Goal: Task Accomplishment & Management: Use online tool/utility

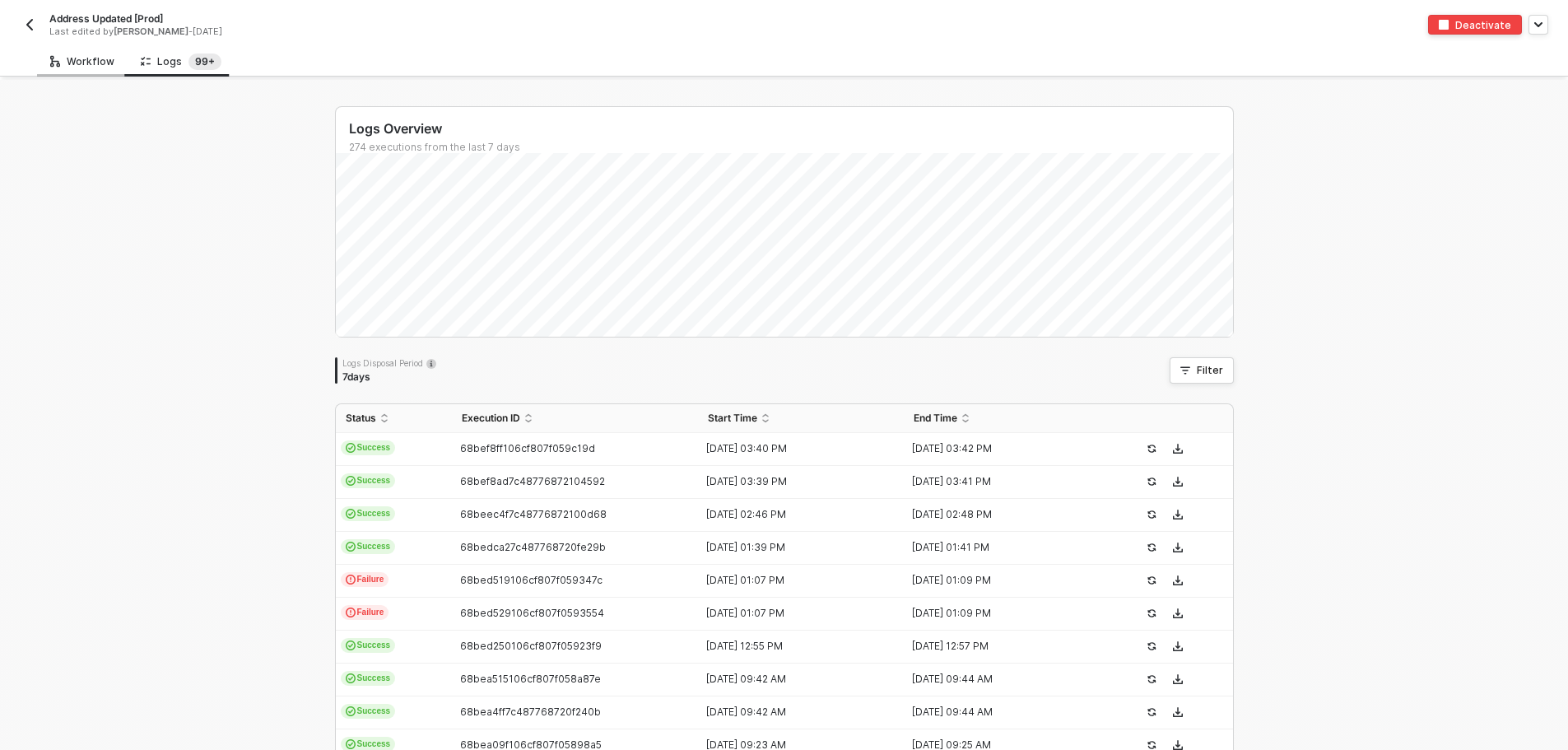
click at [46, 71] on div "Workflow" at bounding box center [82, 61] width 90 height 31
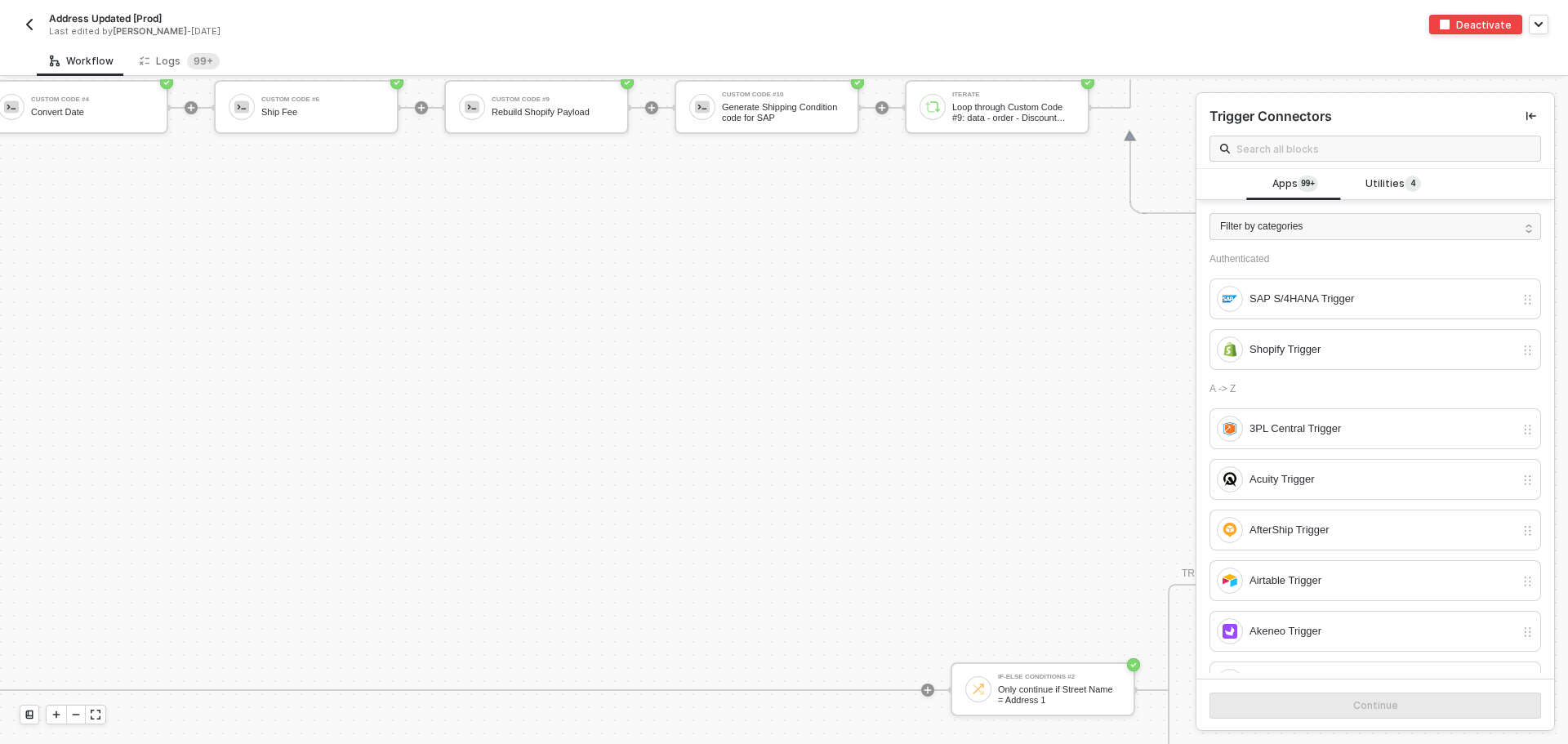
scroll to position [6997, 4224]
click at [732, 116] on div "Generate Shipping Condition code for SAP" at bounding box center [775, 112] width 122 height 21
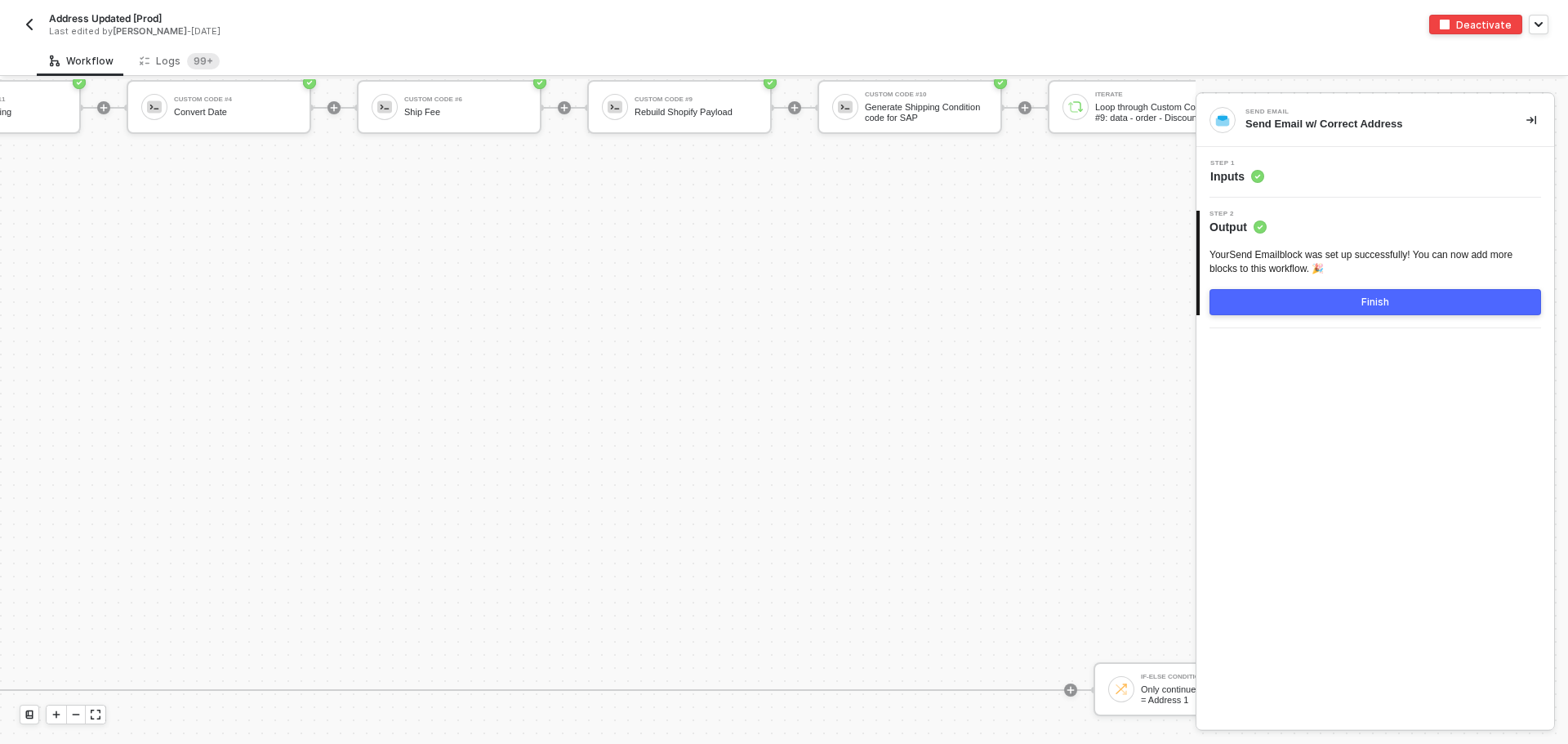
scroll to position [6997, 4160]
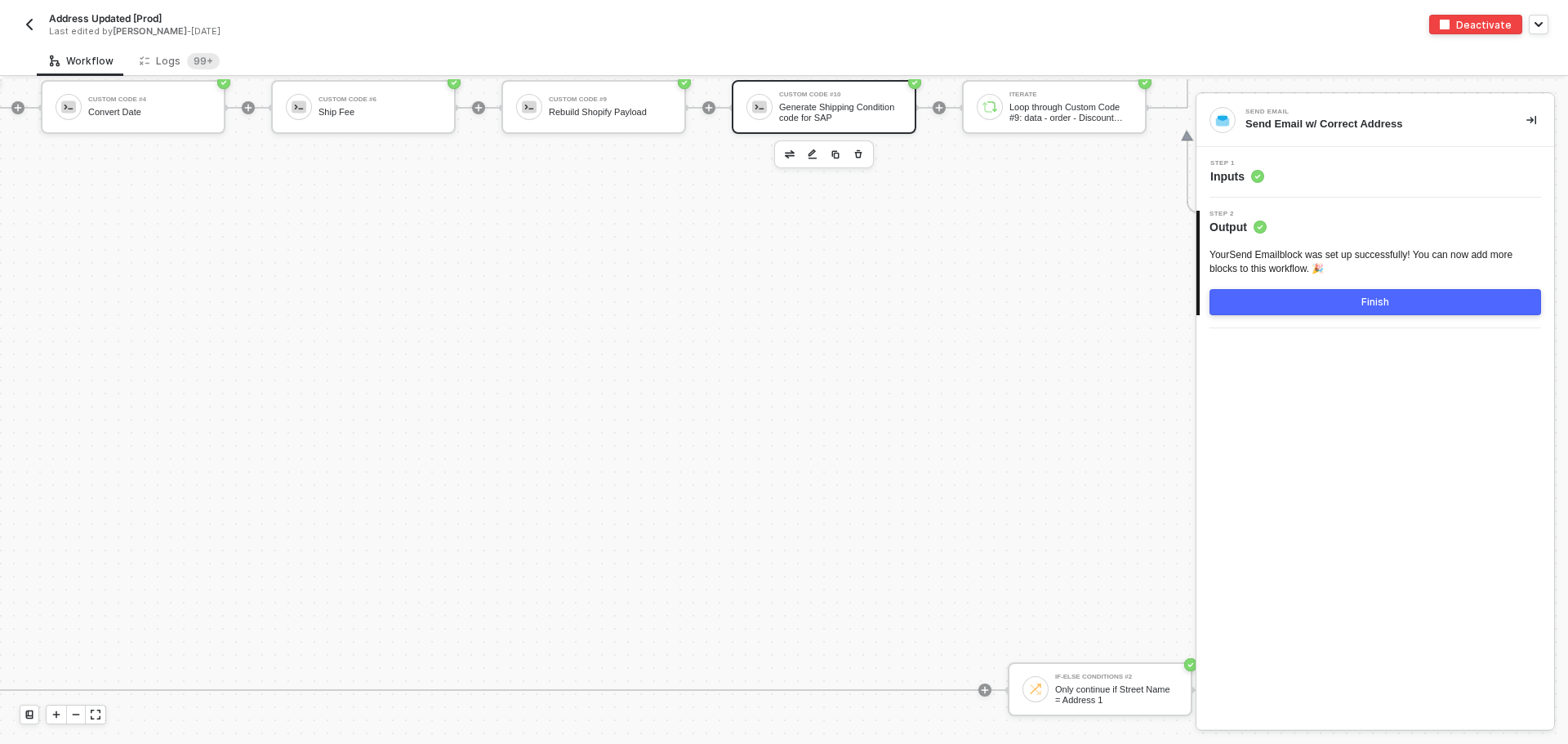
click at [828, 118] on div "Generate Shipping Condition code for SAP" at bounding box center [840, 112] width 122 height 21
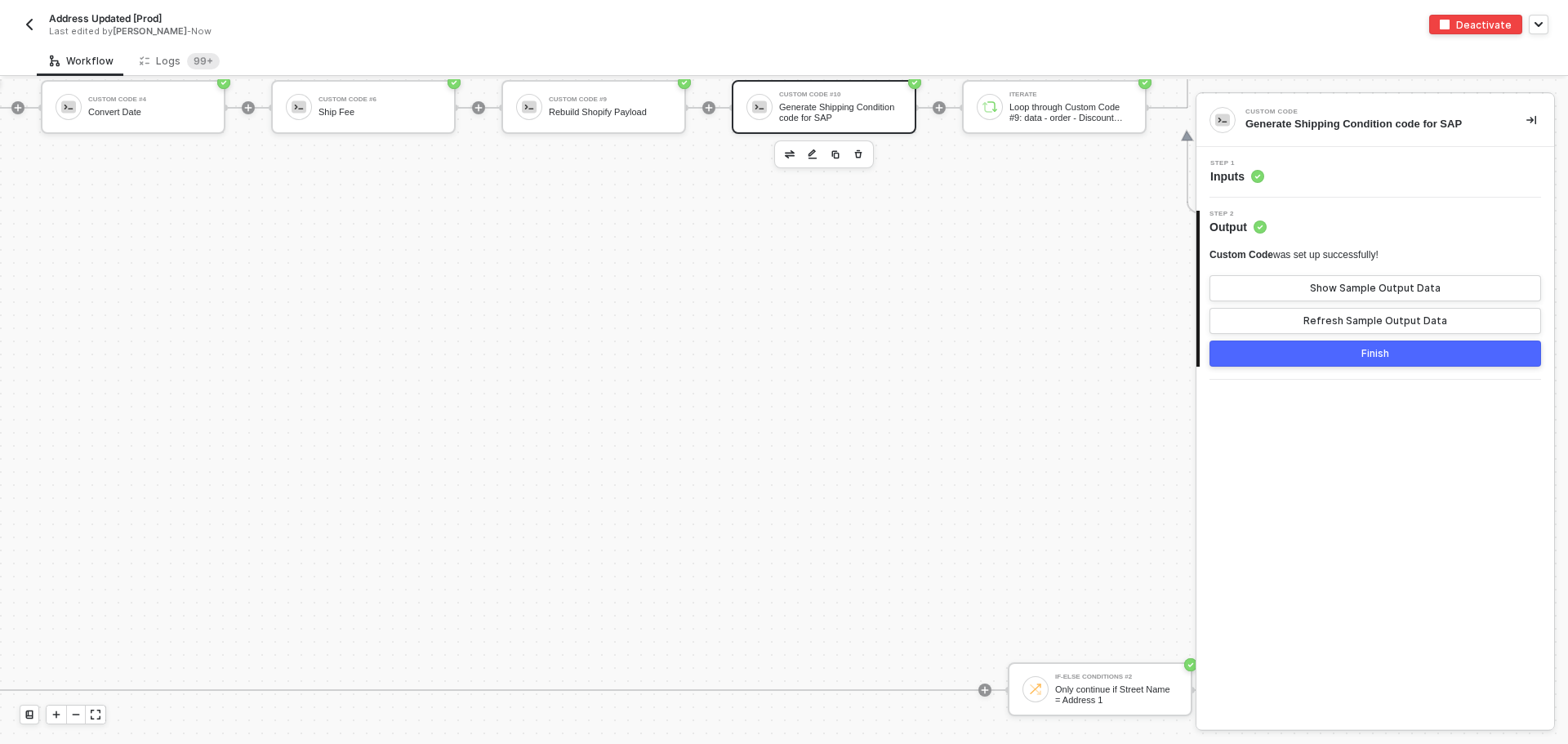
click at [1229, 172] on span "Inputs" at bounding box center [1237, 177] width 54 height 17
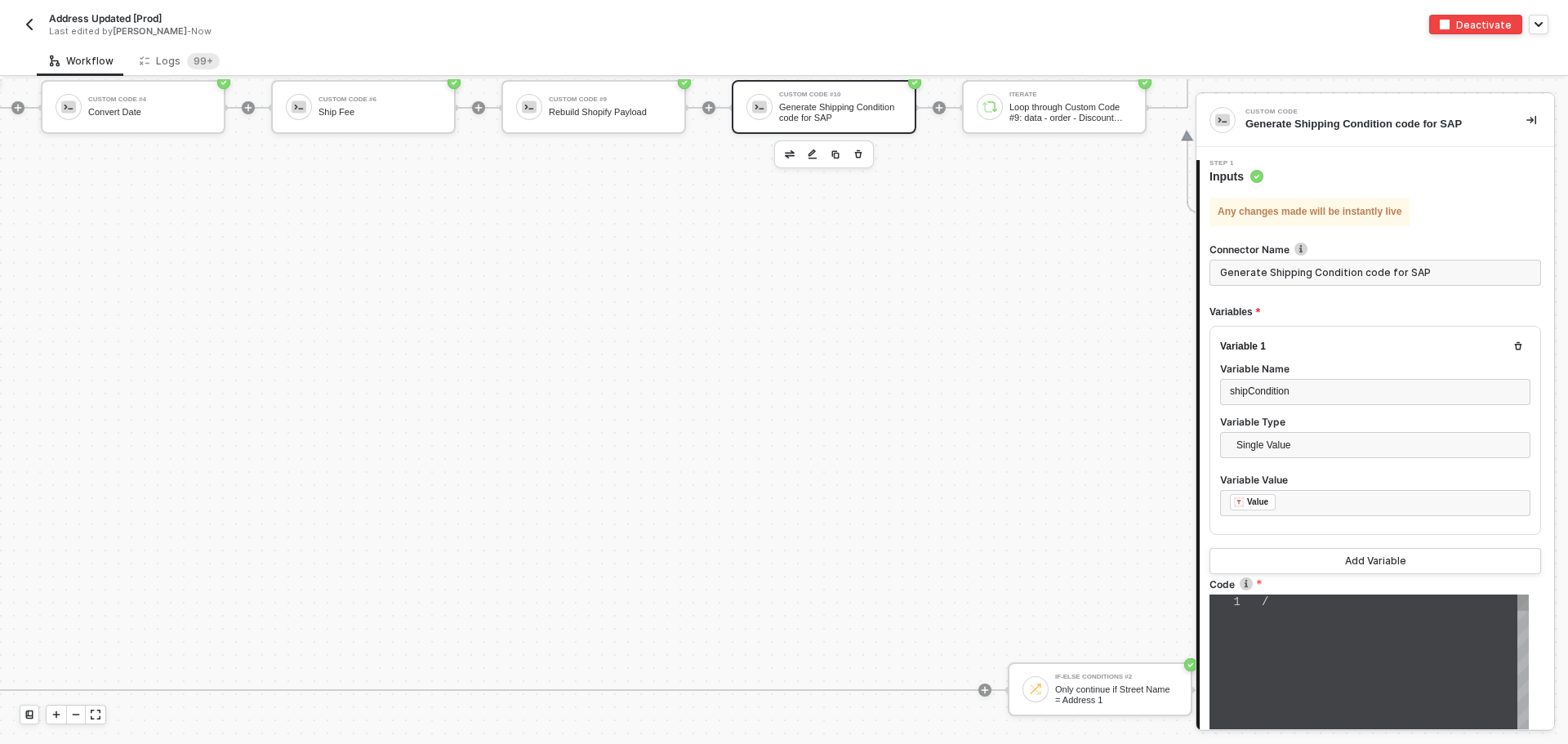
type textarea "// const shippingCodes = { // "FedEx 2Day": "F2", // "FedEx Express Saver": "F3…"
click at [1281, 666] on span "// "FedEx Home Delivery": "FH"," at bounding box center [1374, 663] width 226 height 13
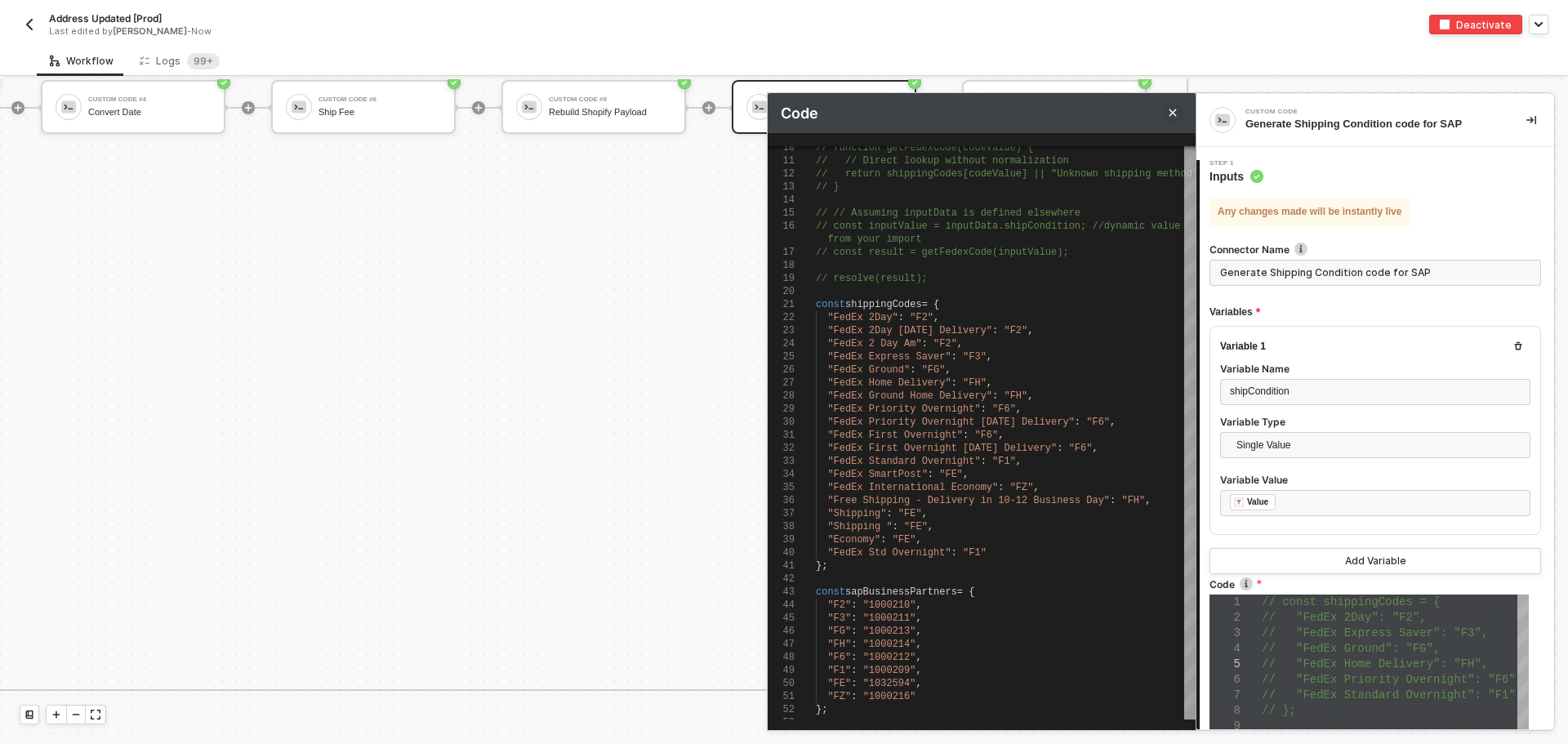
click at [1171, 108] on icon "Close" at bounding box center [1173, 112] width 10 height 10
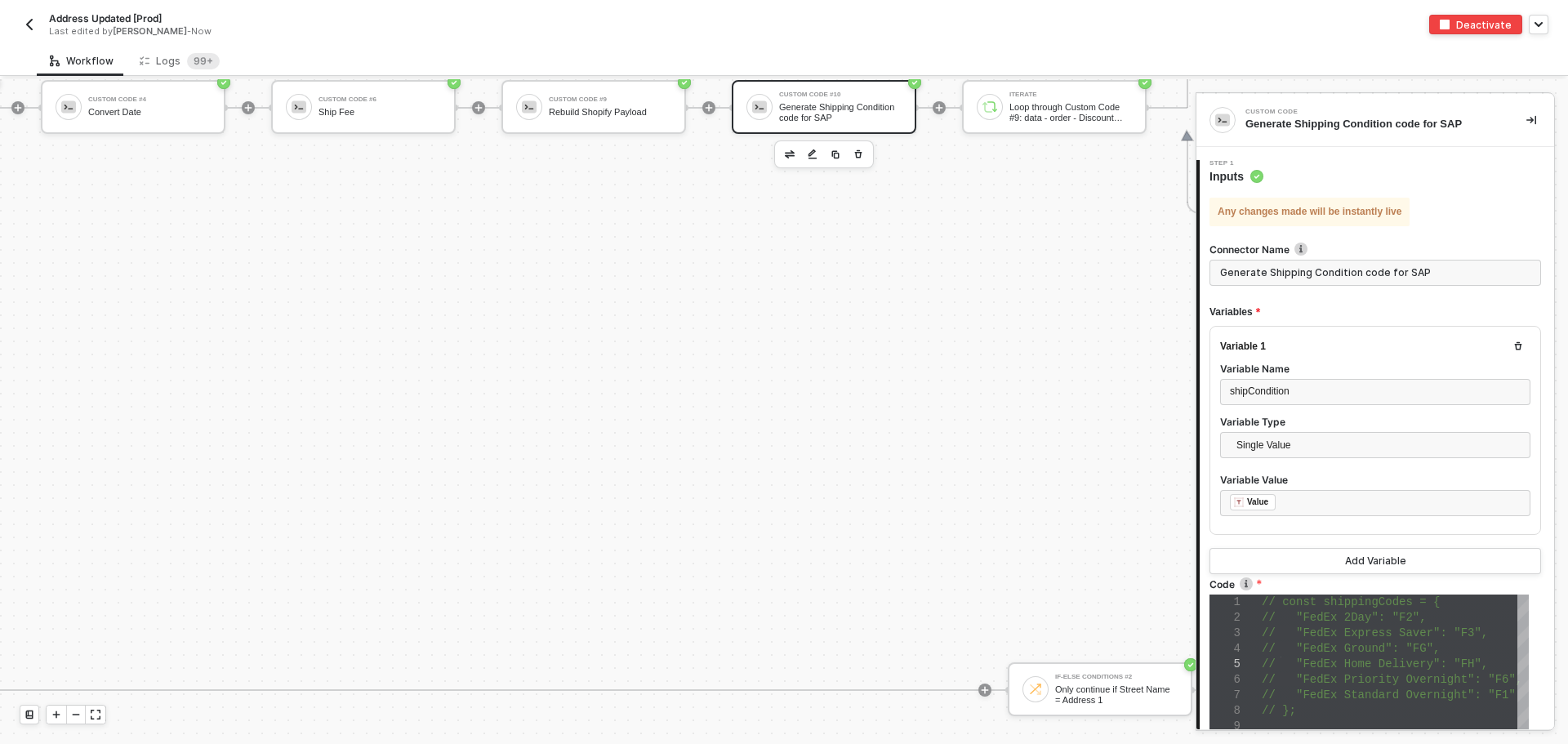
click at [29, 28] on img "button" at bounding box center [29, 24] width 13 height 13
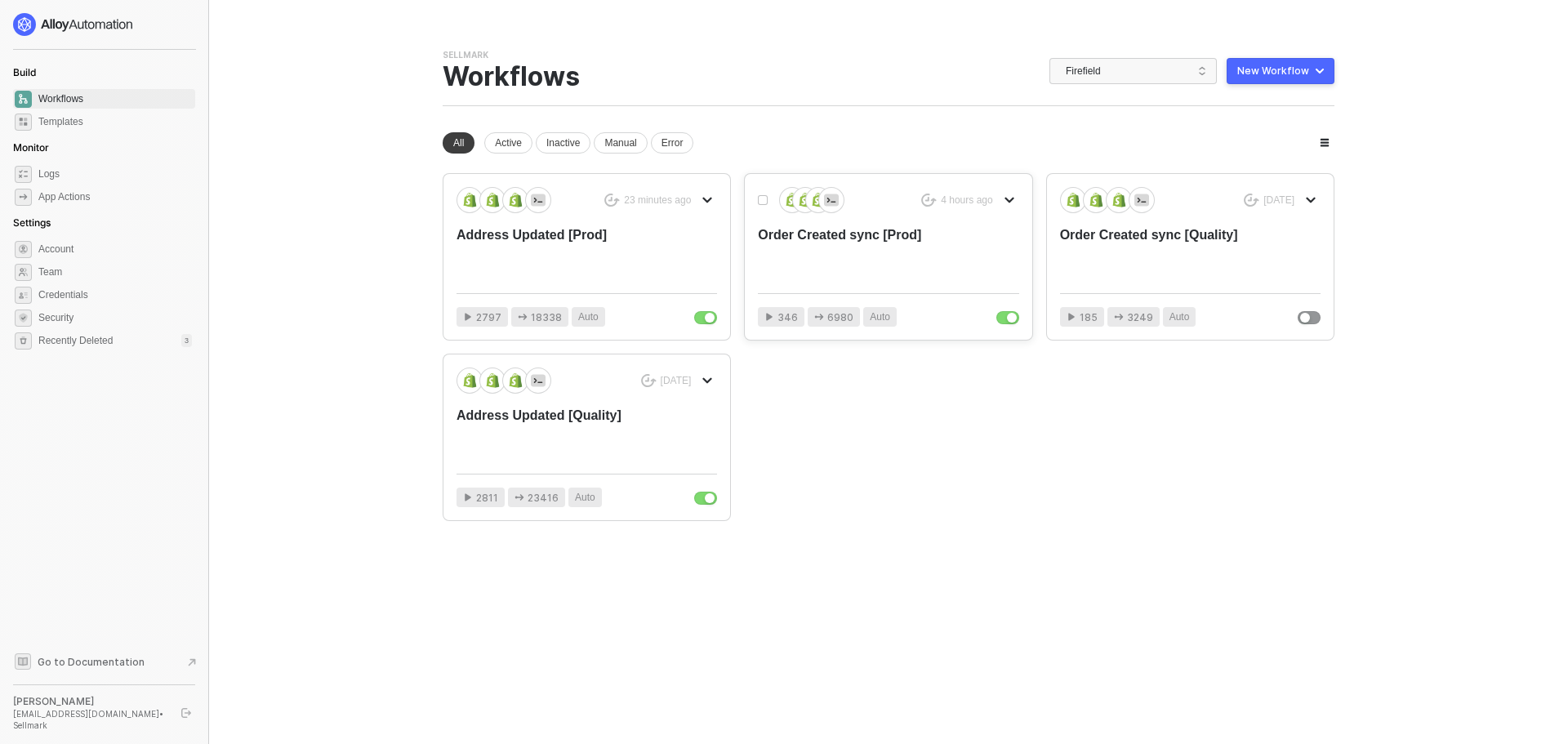
click at [891, 252] on div "Order Created sync [Prod]" at bounding box center [861, 253] width 208 height 54
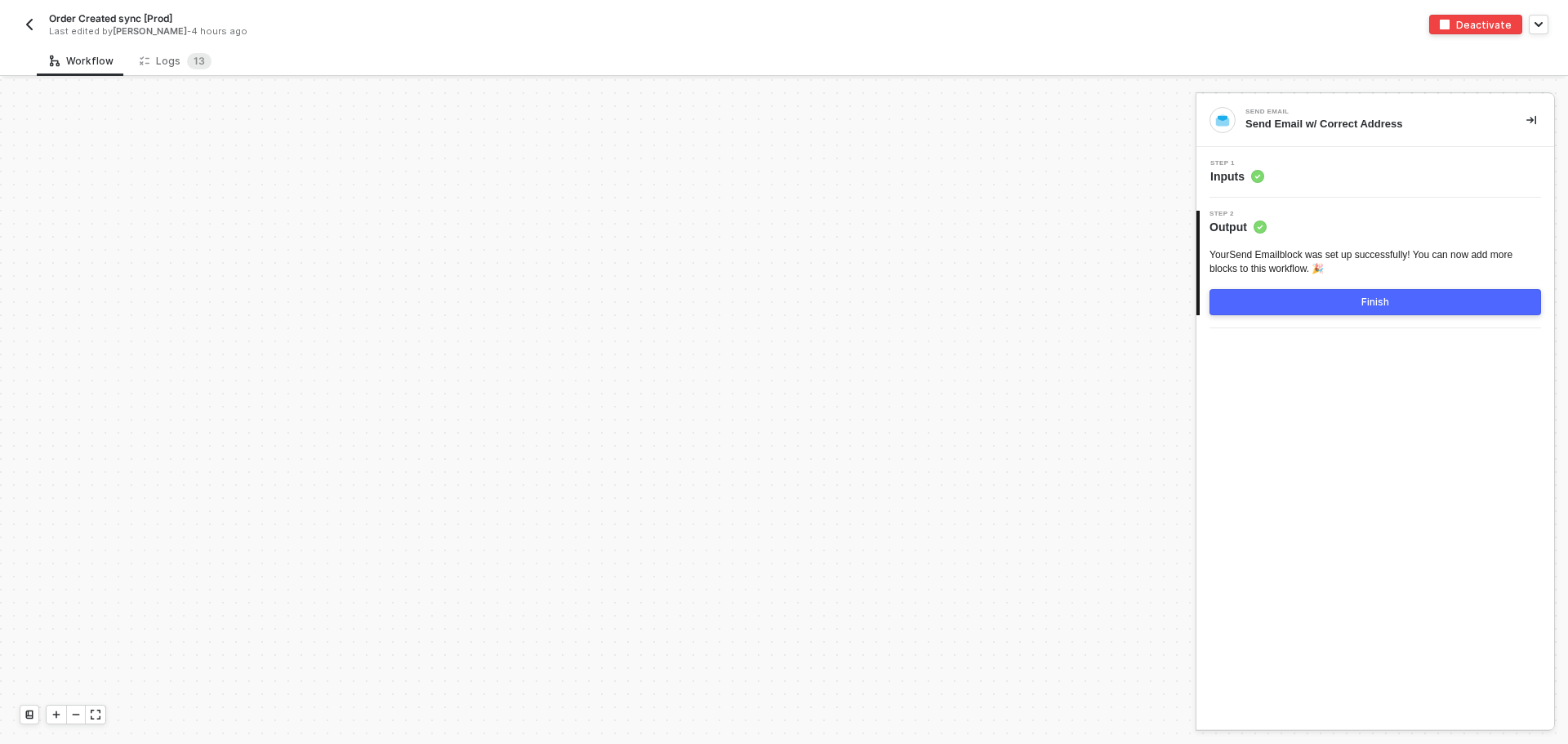
scroll to position [5526, 0]
click at [168, 53] on div "Logs 1 3" at bounding box center [176, 61] width 72 height 17
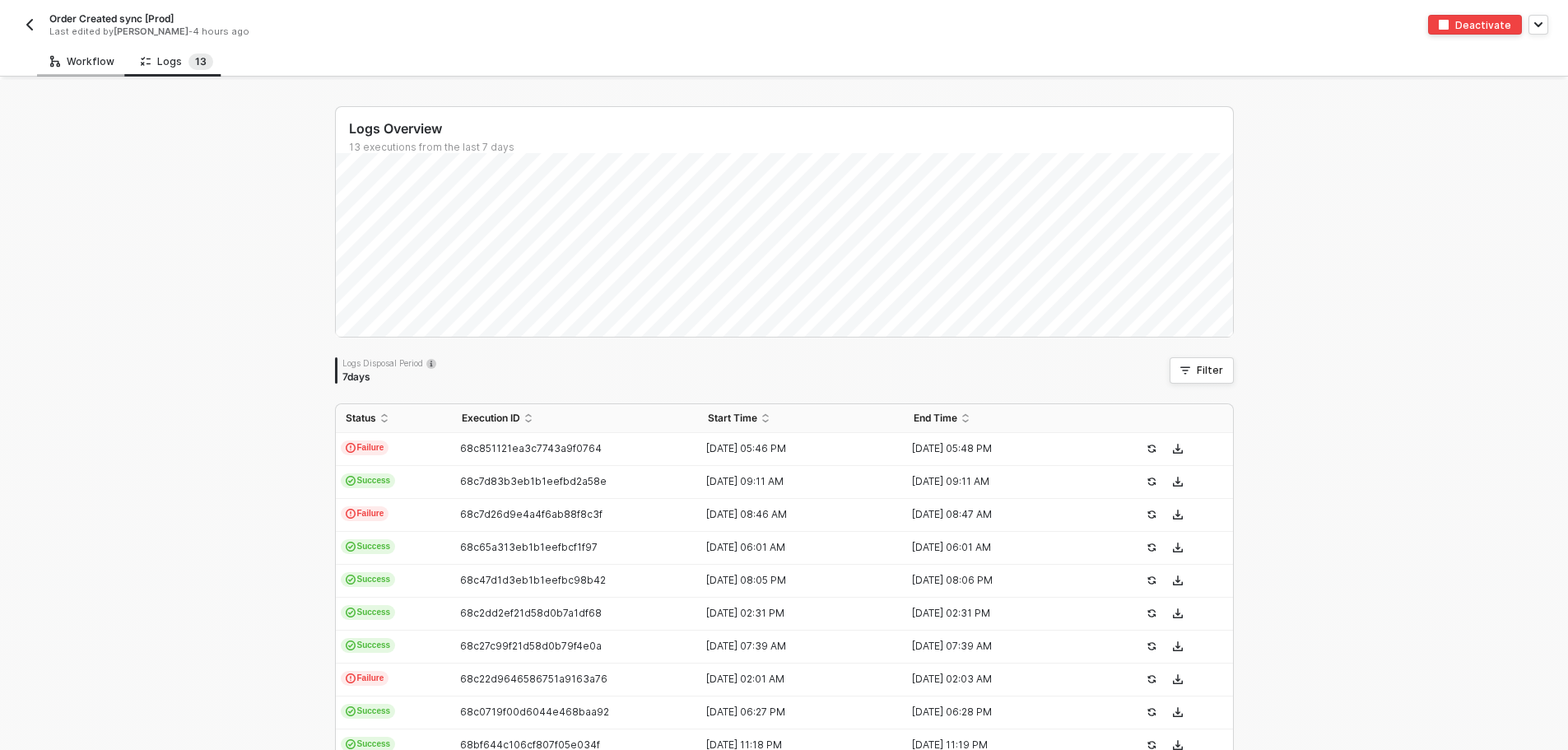
click at [93, 53] on div "Workflow" at bounding box center [82, 61] width 90 height 31
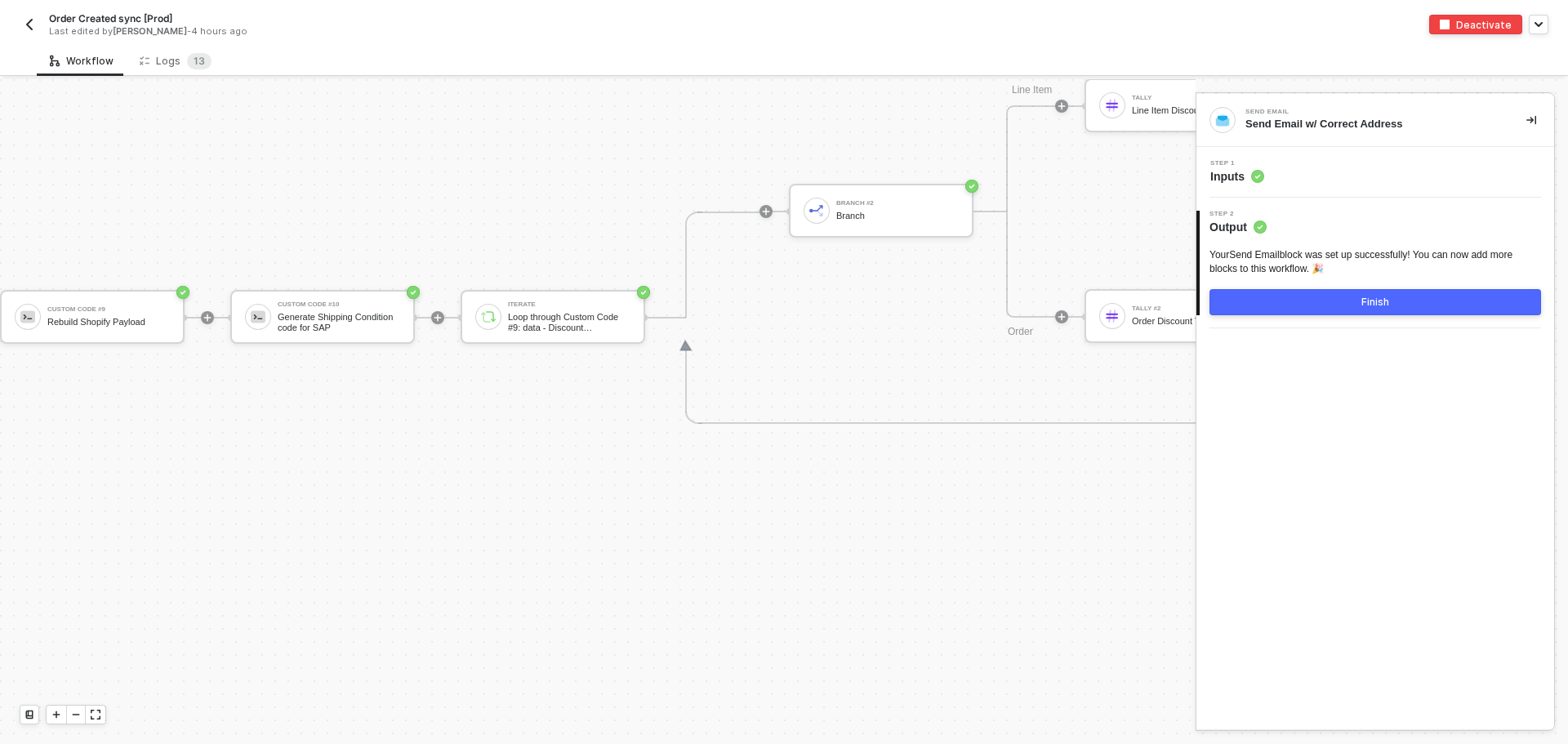
scroll to position [6669, 3616]
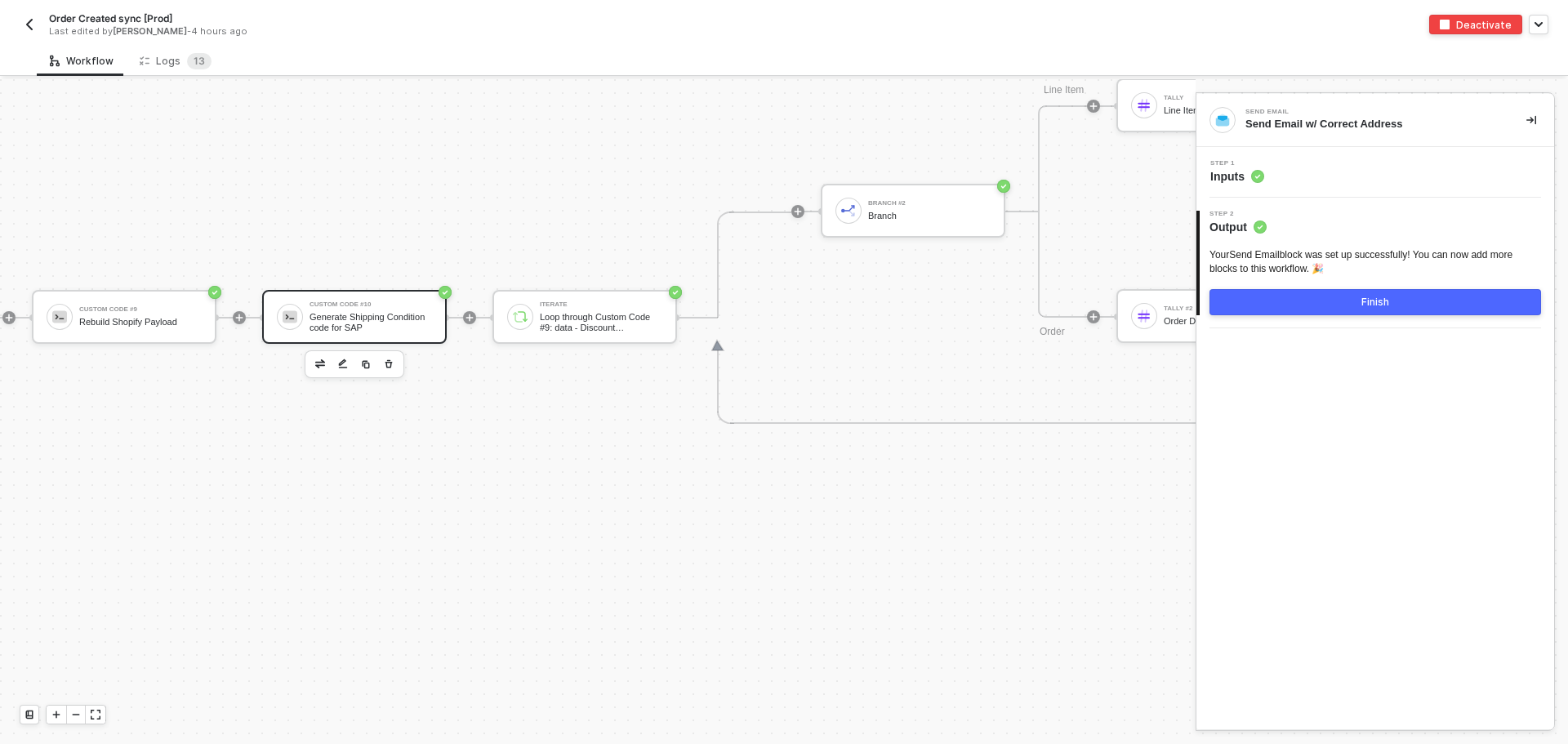
click at [335, 291] on div "Custom Code #10 Generate Shipping Condition code for SAP" at bounding box center [354, 317] width 184 height 54
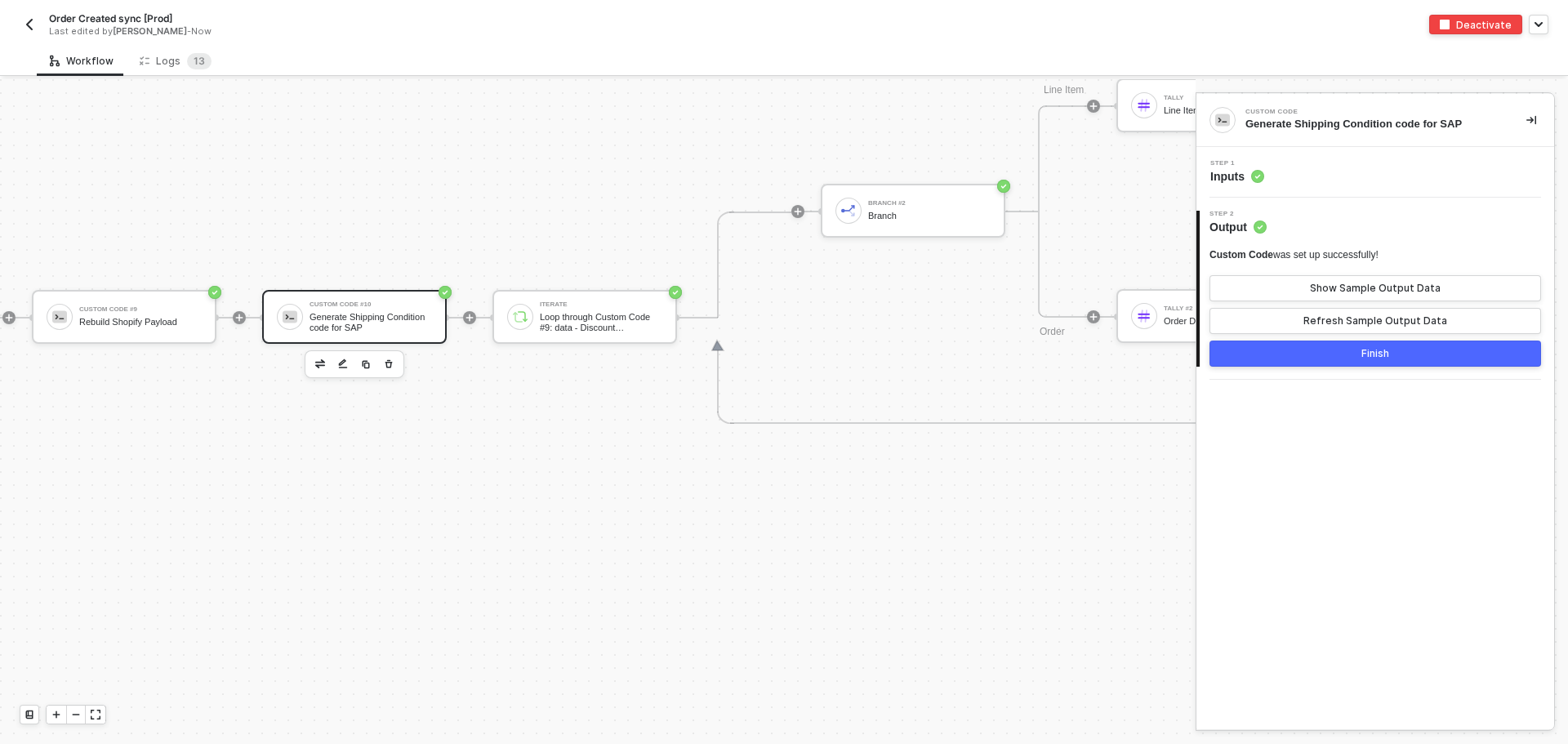
click at [1229, 179] on span "Inputs" at bounding box center [1237, 177] width 54 height 17
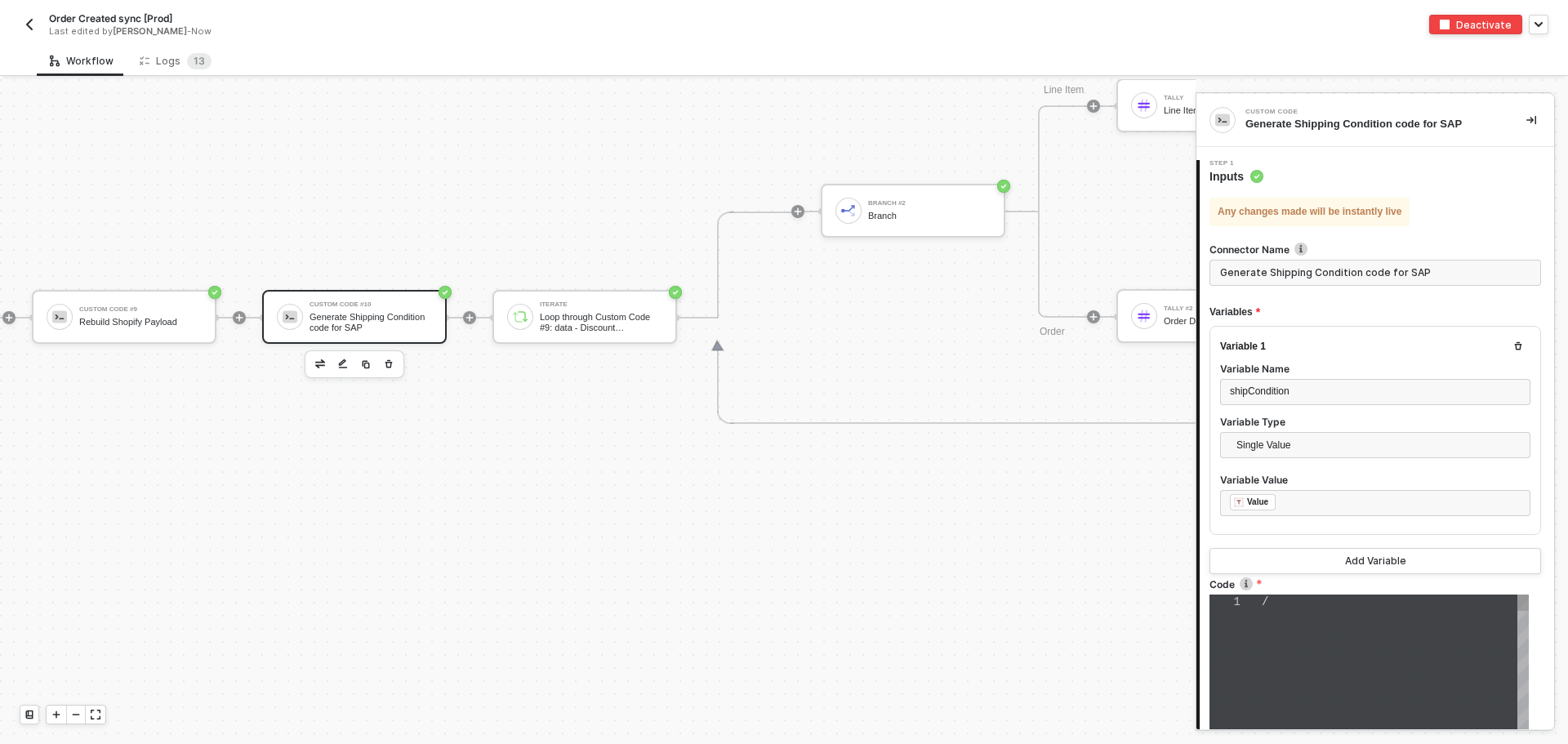
type textarea "// const shippingCodes = { // "FedEx 2Day": "F2", // "FedEx Express Saver": "F3…"
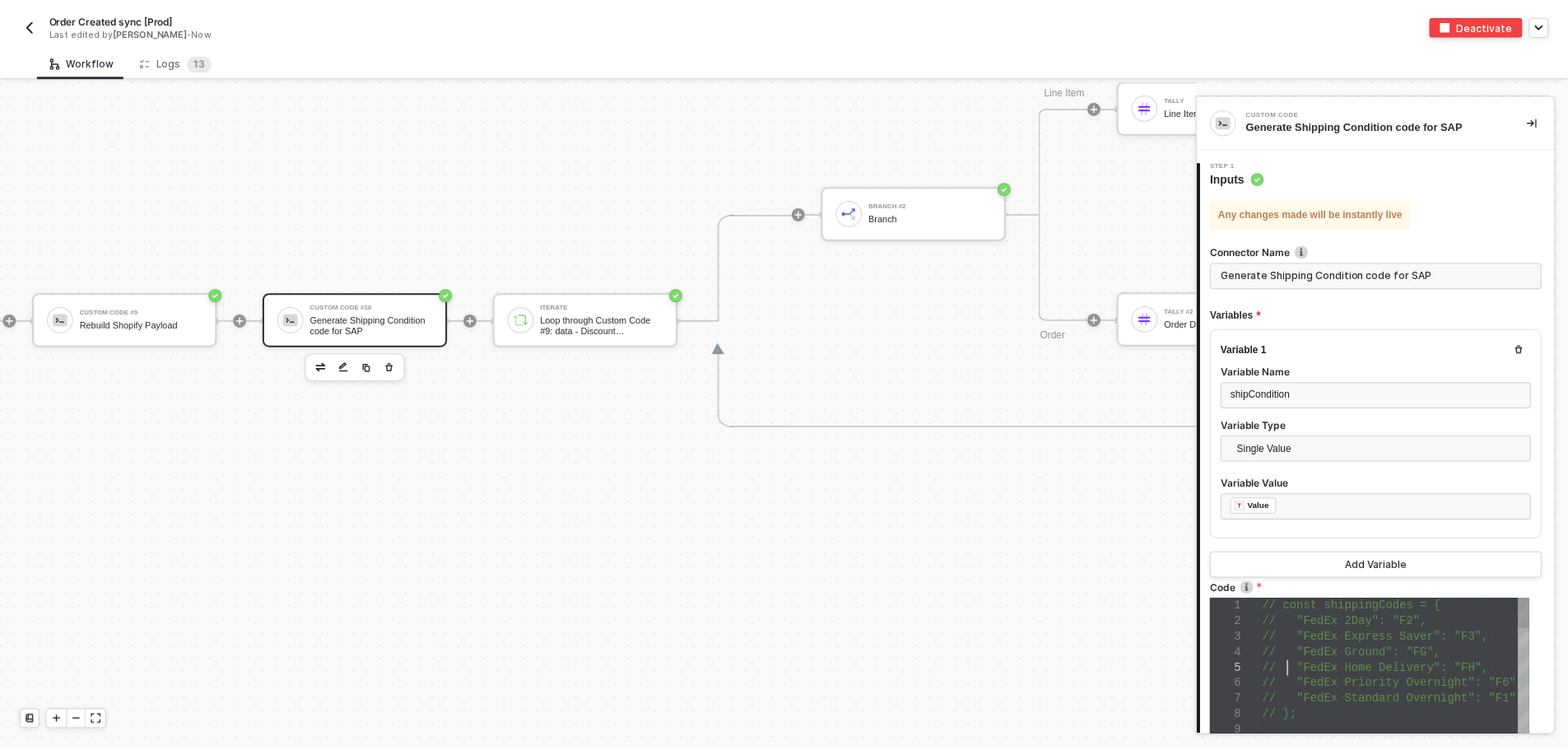
scroll to position [0, 0]
click at [1299, 668] on span "// "FedEx Home Delivery": "FH"," at bounding box center [1385, 668] width 228 height 13
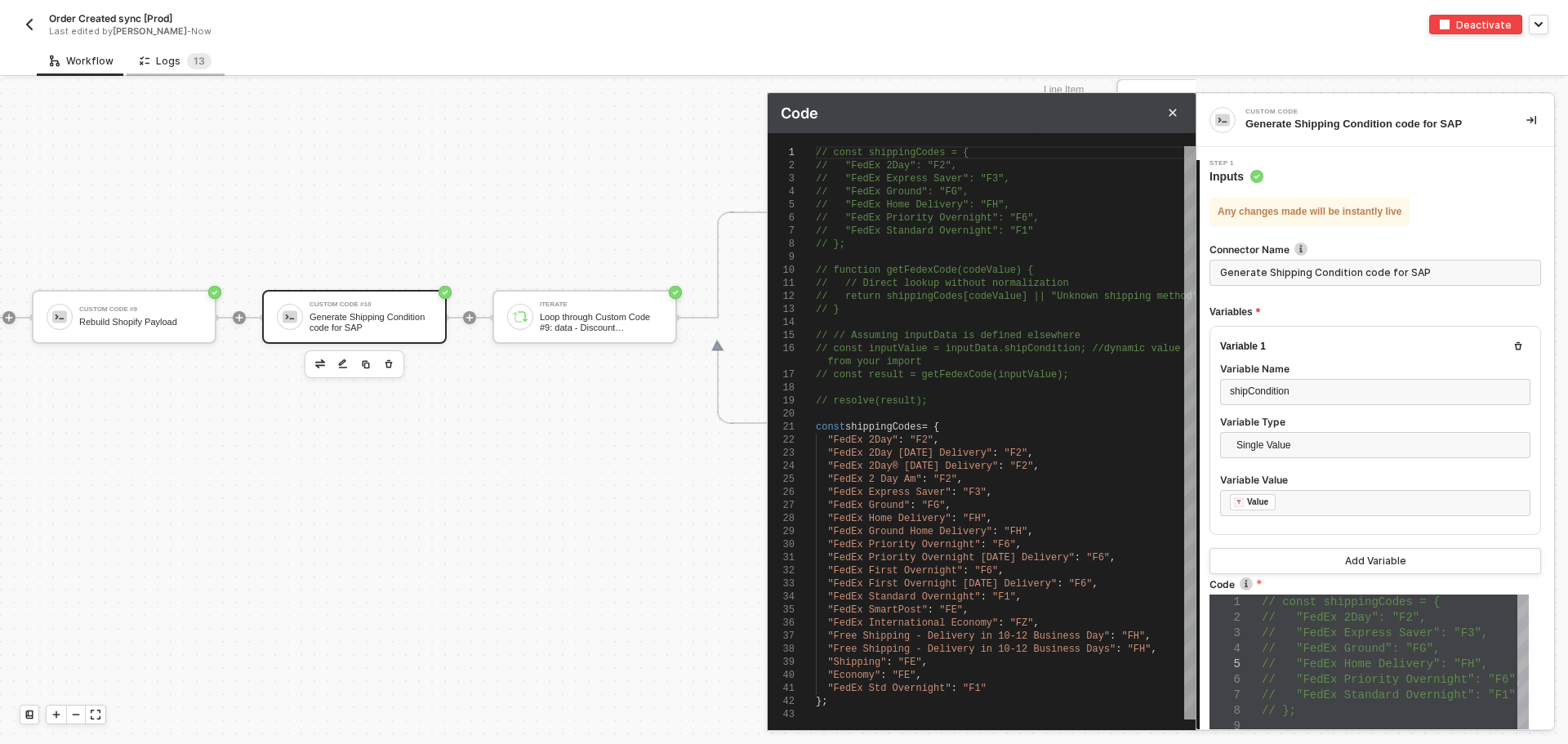
click at [170, 49] on div "Logs 1 3" at bounding box center [175, 60] width 98 height 31
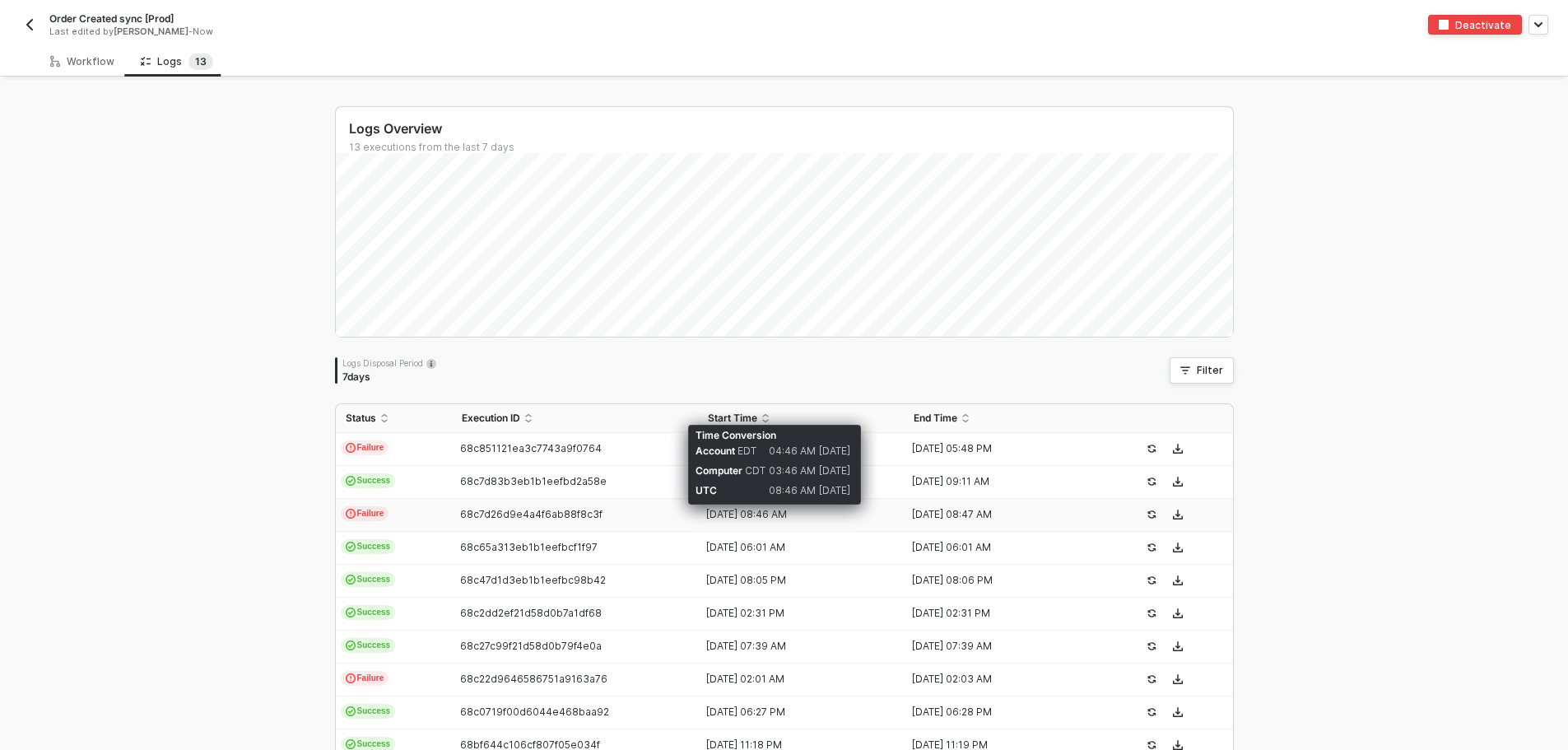
click at [777, 511] on div "15 Sep 2025 08:46 AM" at bounding box center [794, 514] width 193 height 13
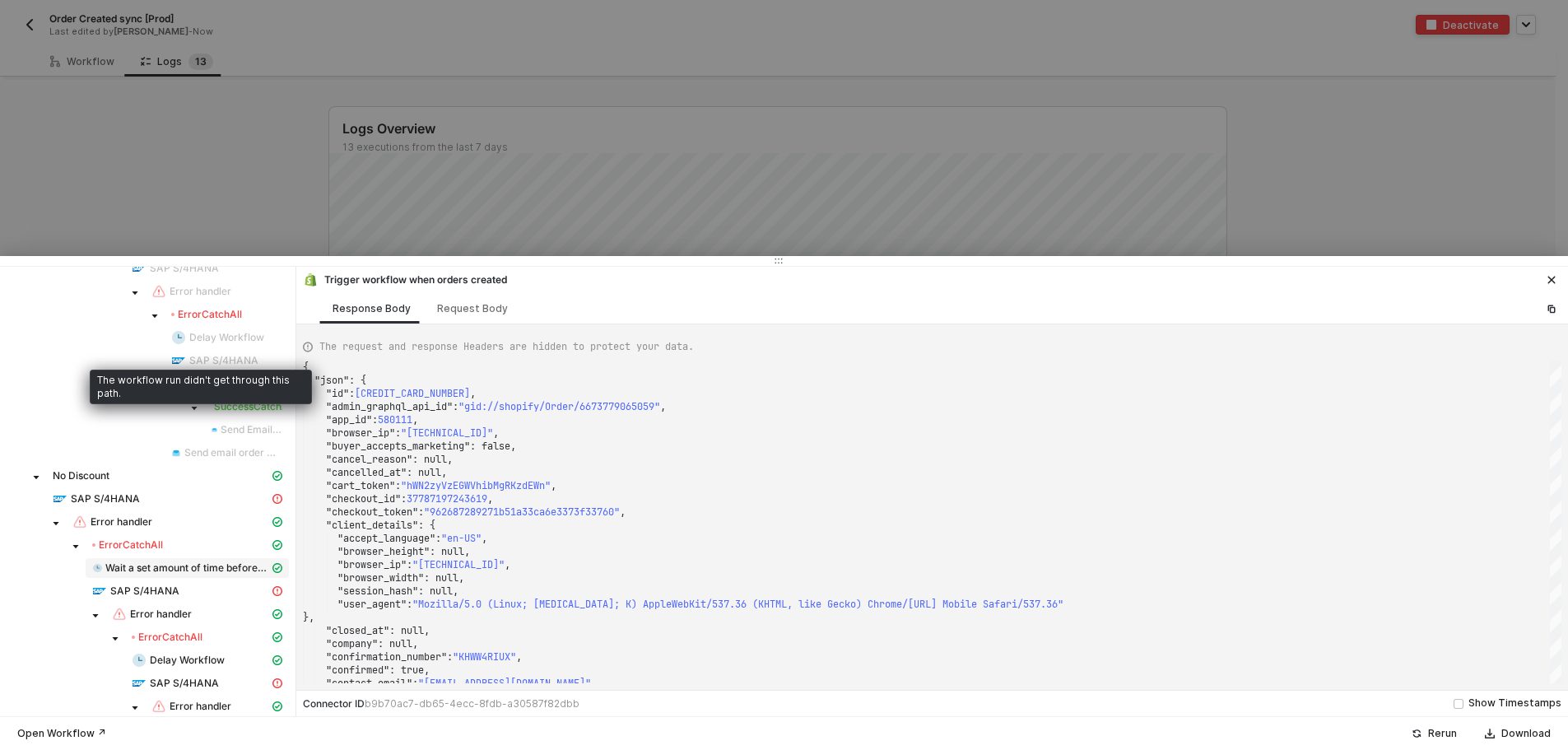
scroll to position [1235, 0]
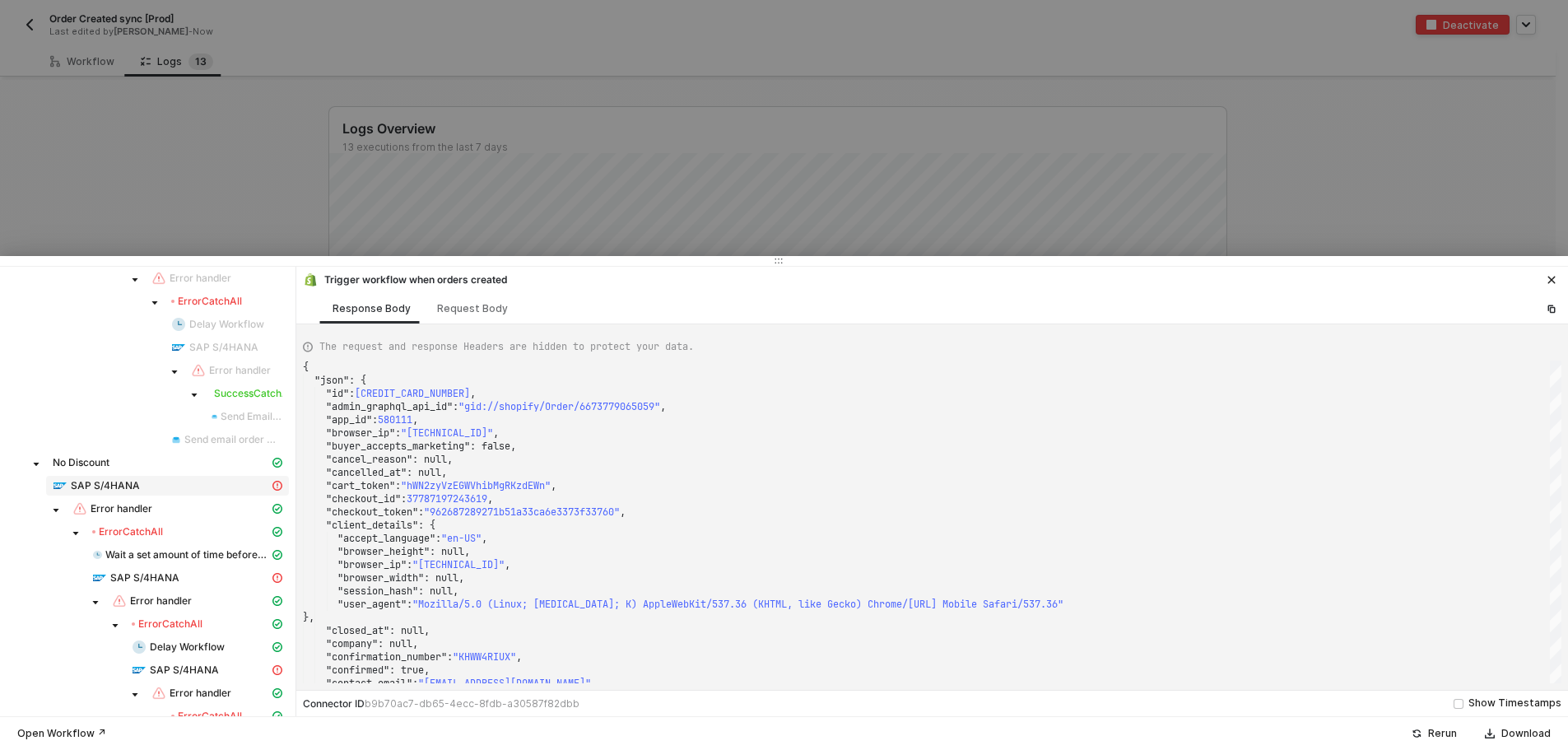
click at [150, 492] on div "SAP S/4HANA" at bounding box center [161, 485] width 217 height 15
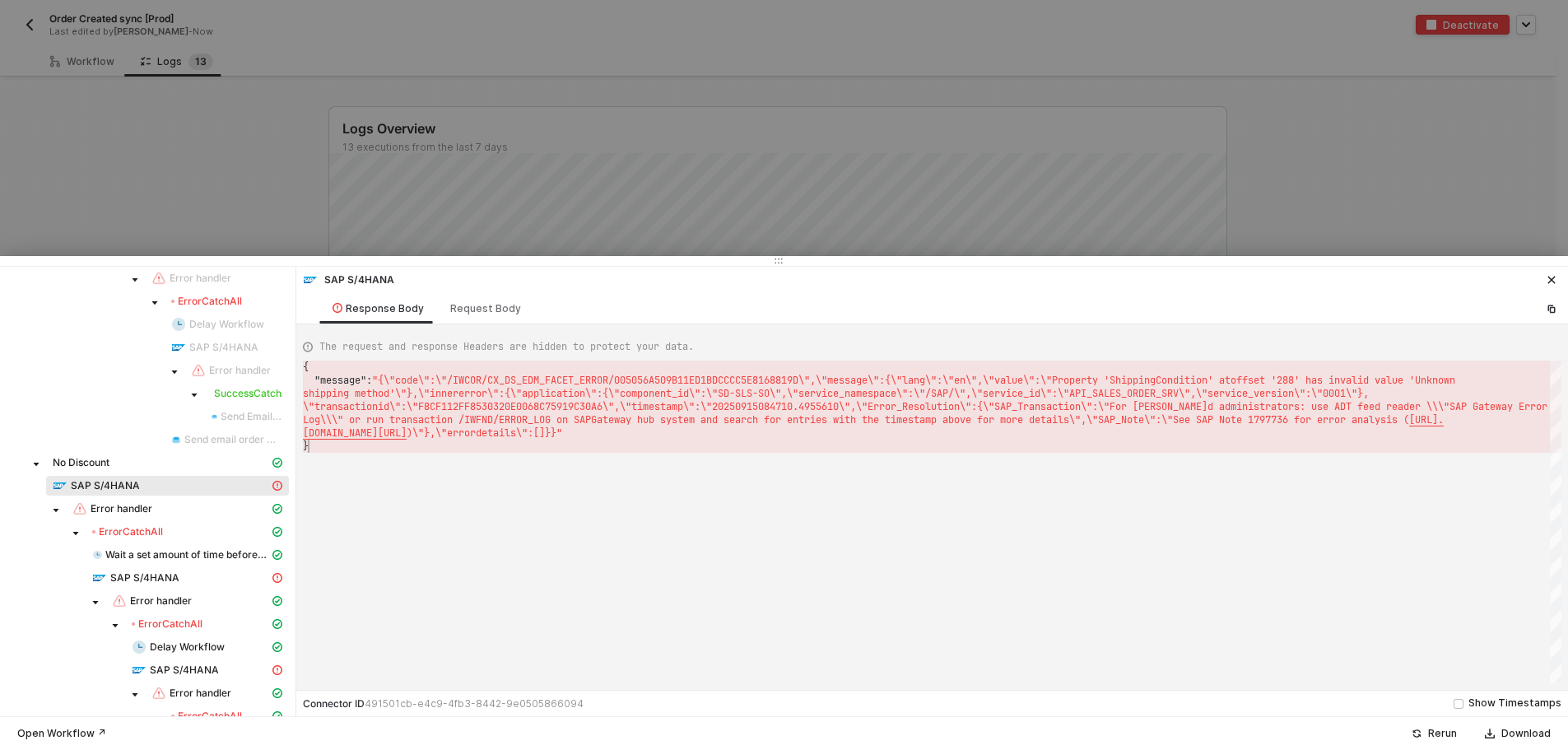
scroll to position [0, 2950]
type textarea "{ "message": "{\"code\":\"/IWCOR/CX_DS_EDM_FACET_ERROR/005056A509B11ED1BDCCCC5E…"
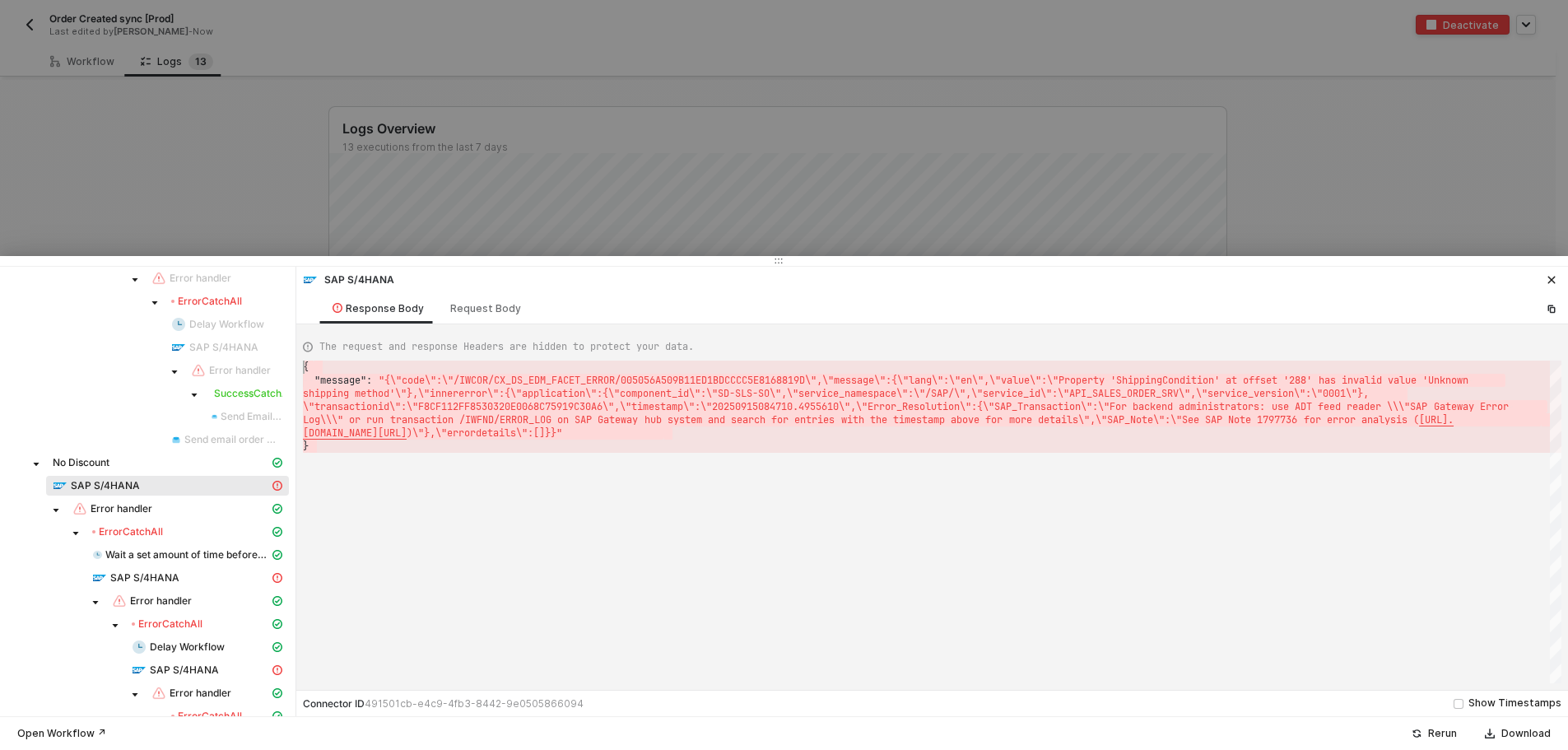
drag, startPoint x: 335, startPoint y: 449, endPoint x: 303, endPoint y: 361, distance: 93.6
click at [256, 203] on div at bounding box center [784, 375] width 1568 height 750
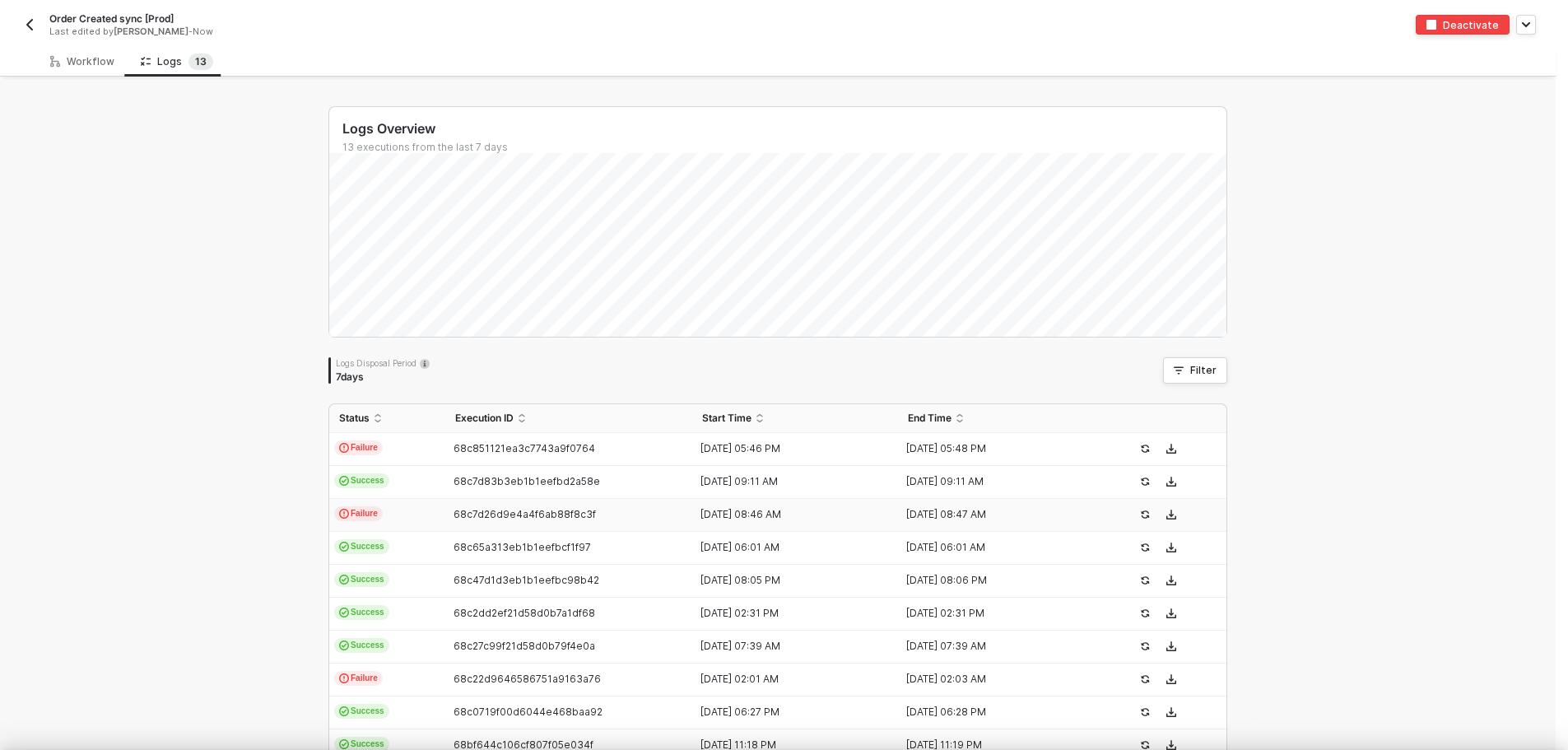
scroll to position [0, 0]
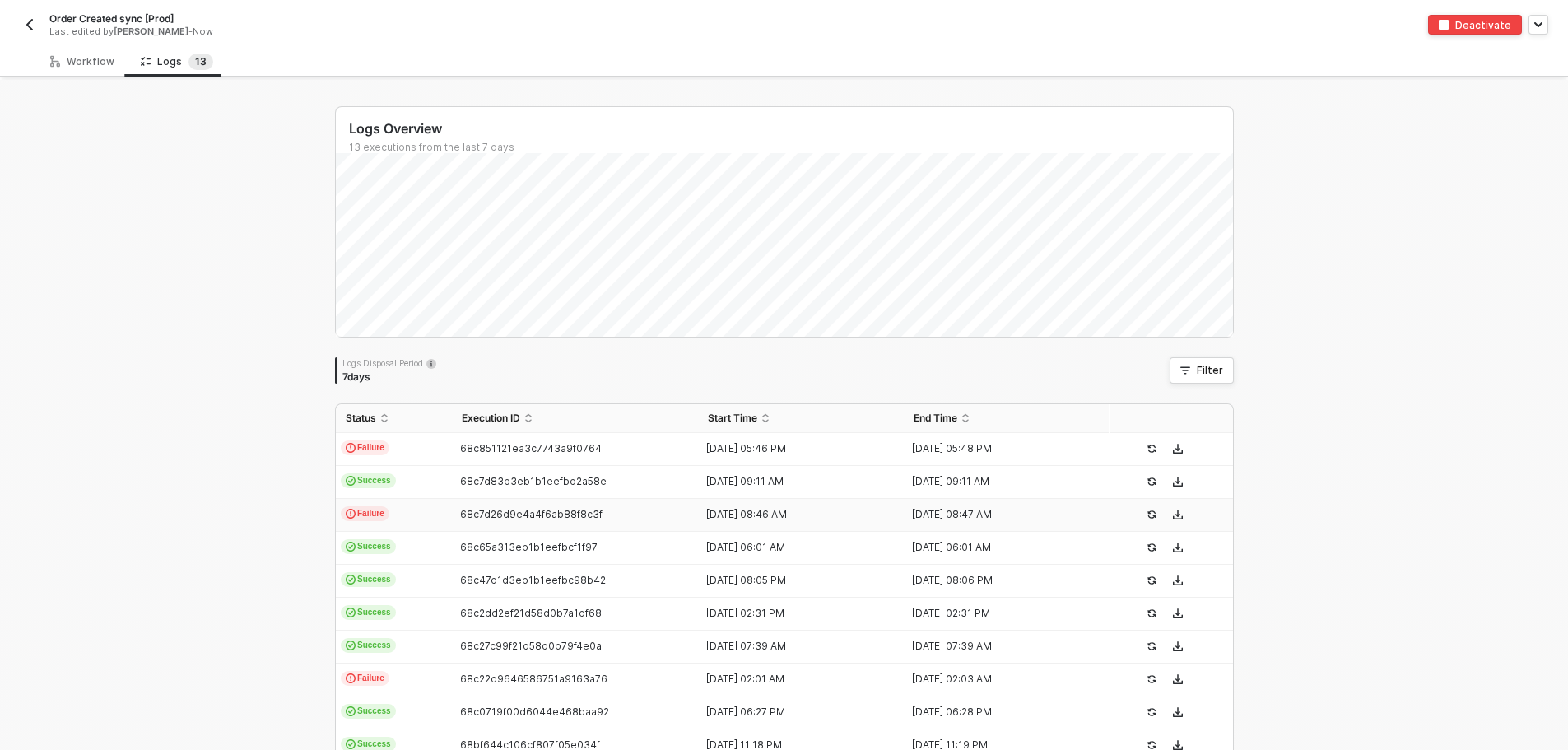
click at [27, 22] on img "button" at bounding box center [29, 24] width 13 height 13
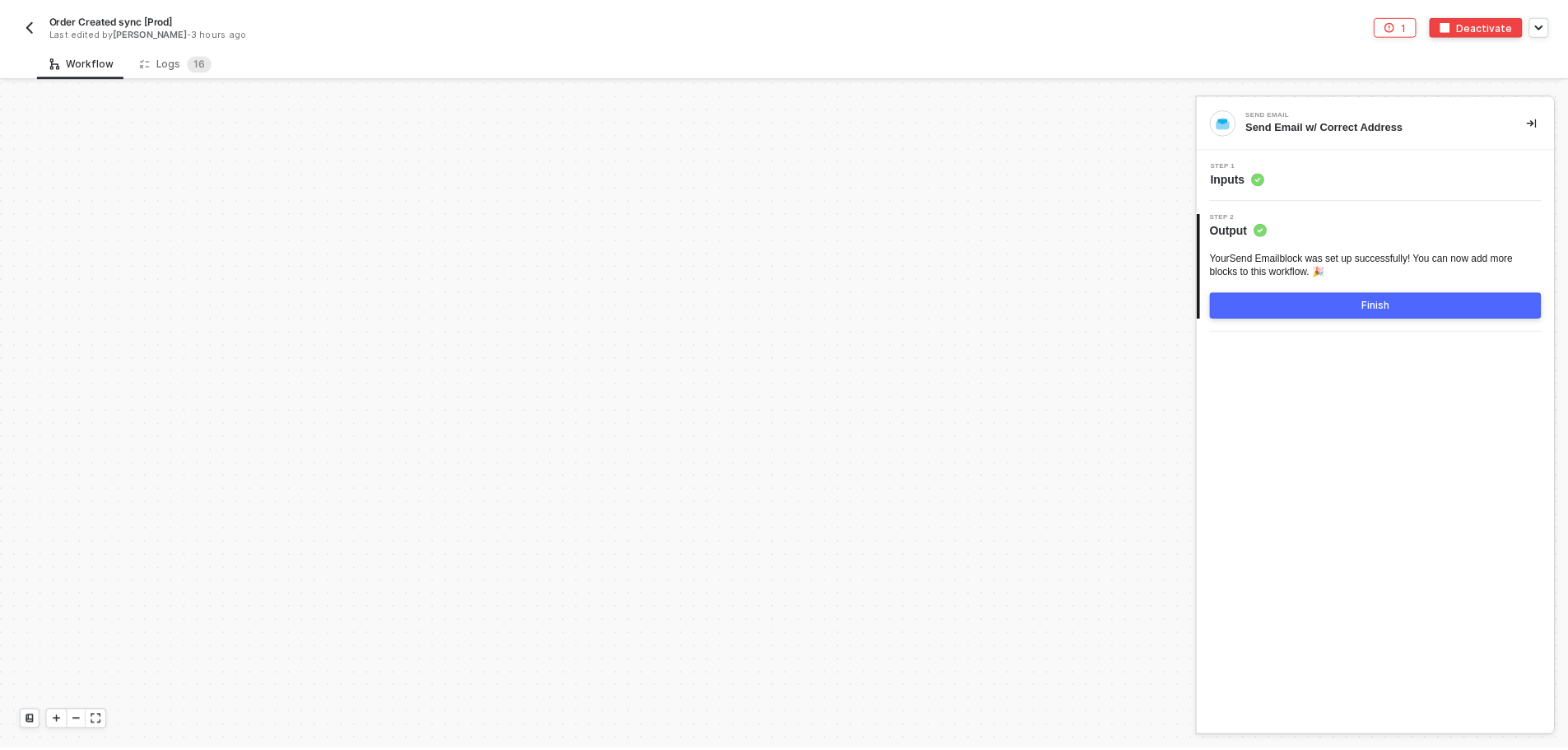
scroll to position [5570, 0]
click at [159, 62] on div "Logs 1 6" at bounding box center [177, 62] width 73 height 17
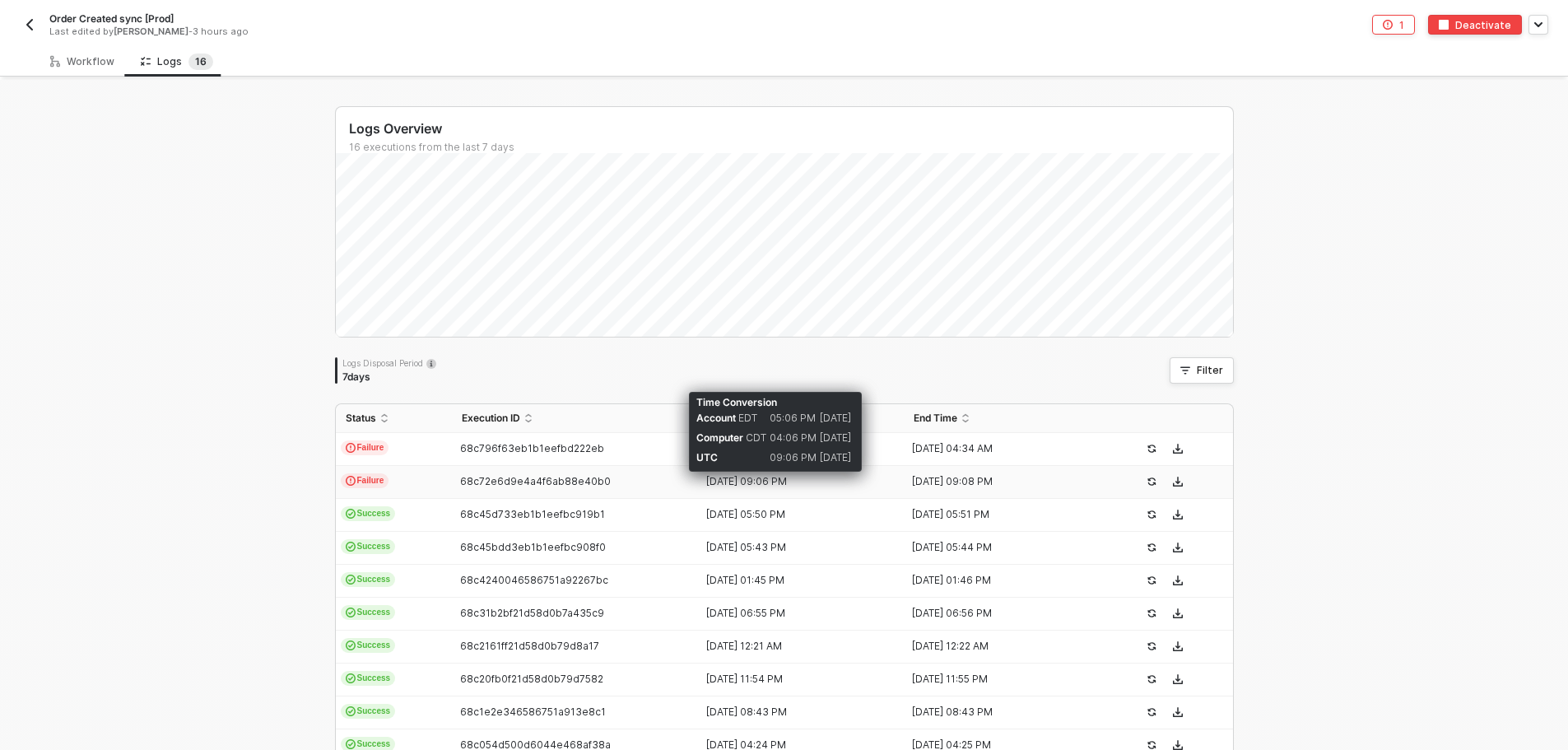
click at [773, 481] on div "14 Sep 2025 09:06 PM" at bounding box center [794, 481] width 193 height 13
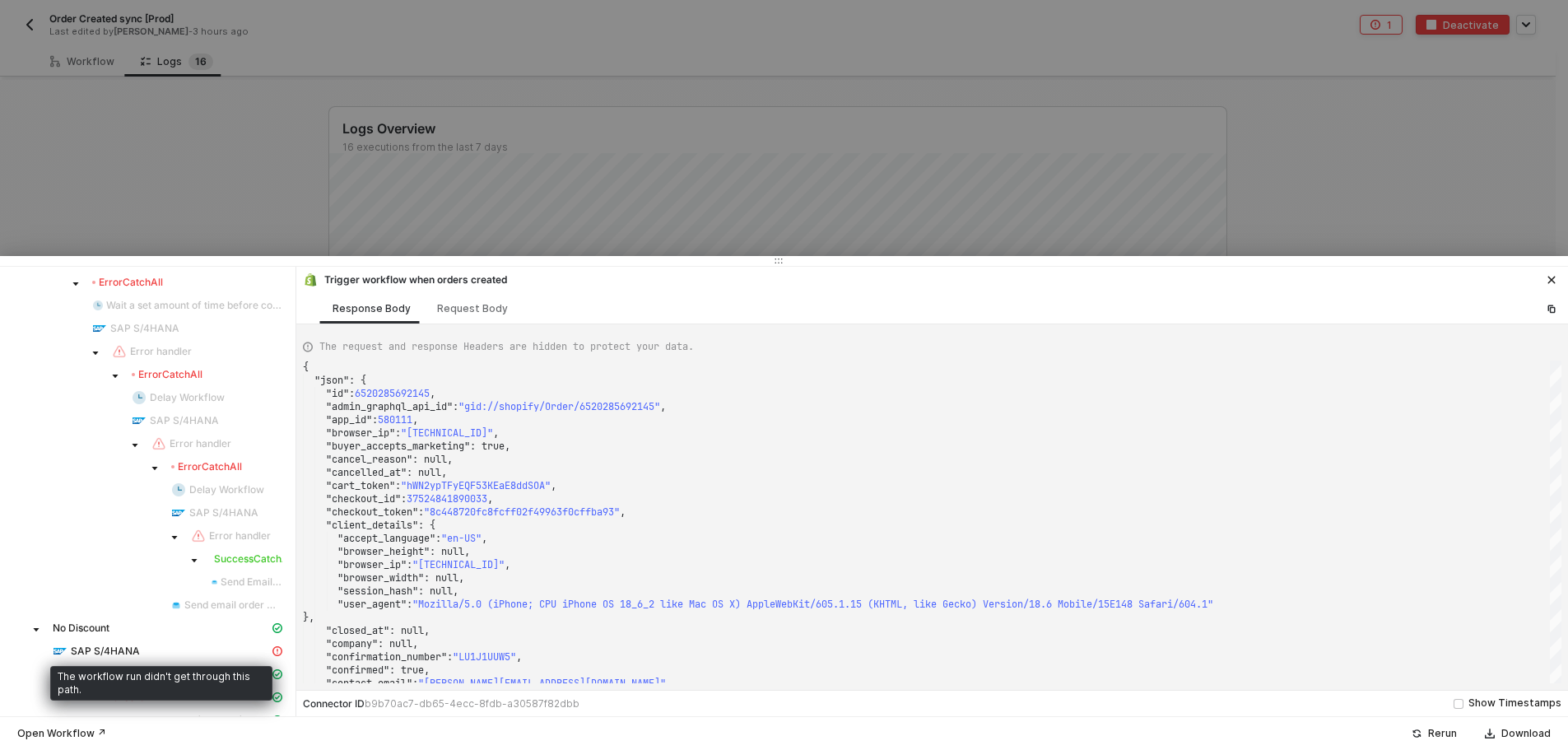
scroll to position [1070, 0]
click at [147, 655] on div "SAP S/4HANA" at bounding box center [161, 651] width 217 height 15
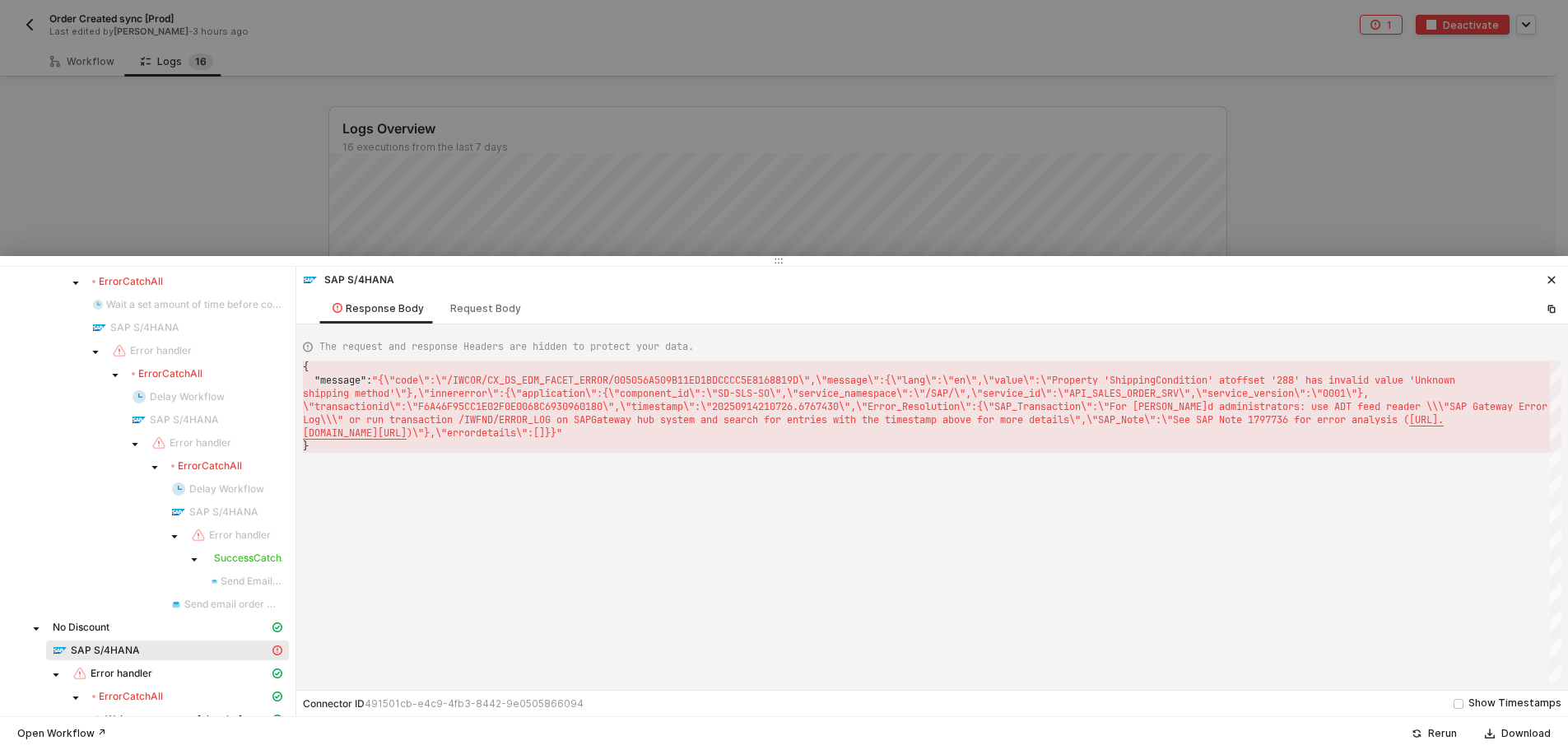
scroll to position [0, 2950]
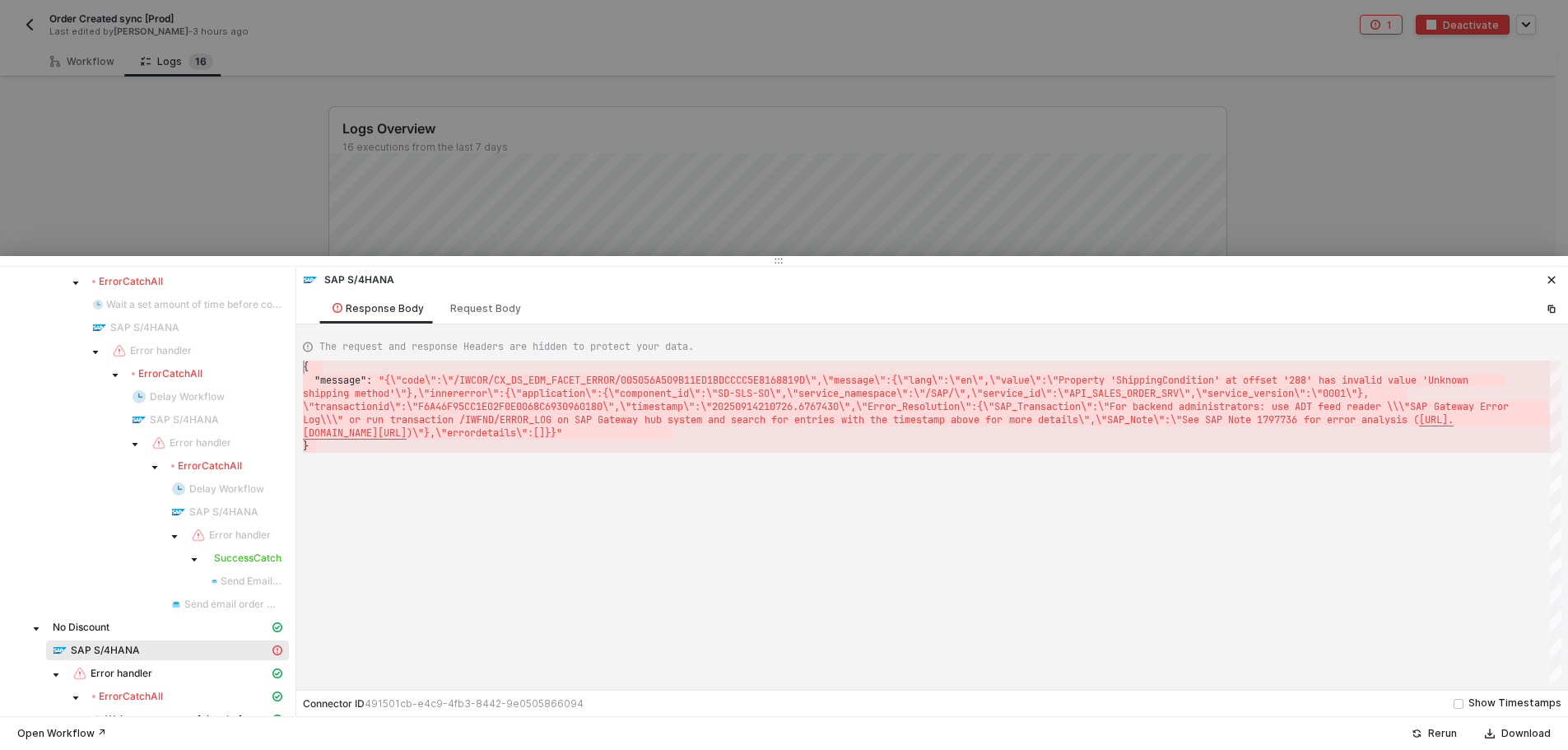
drag, startPoint x: 639, startPoint y: 444, endPoint x: 293, endPoint y: 356, distance: 357.0
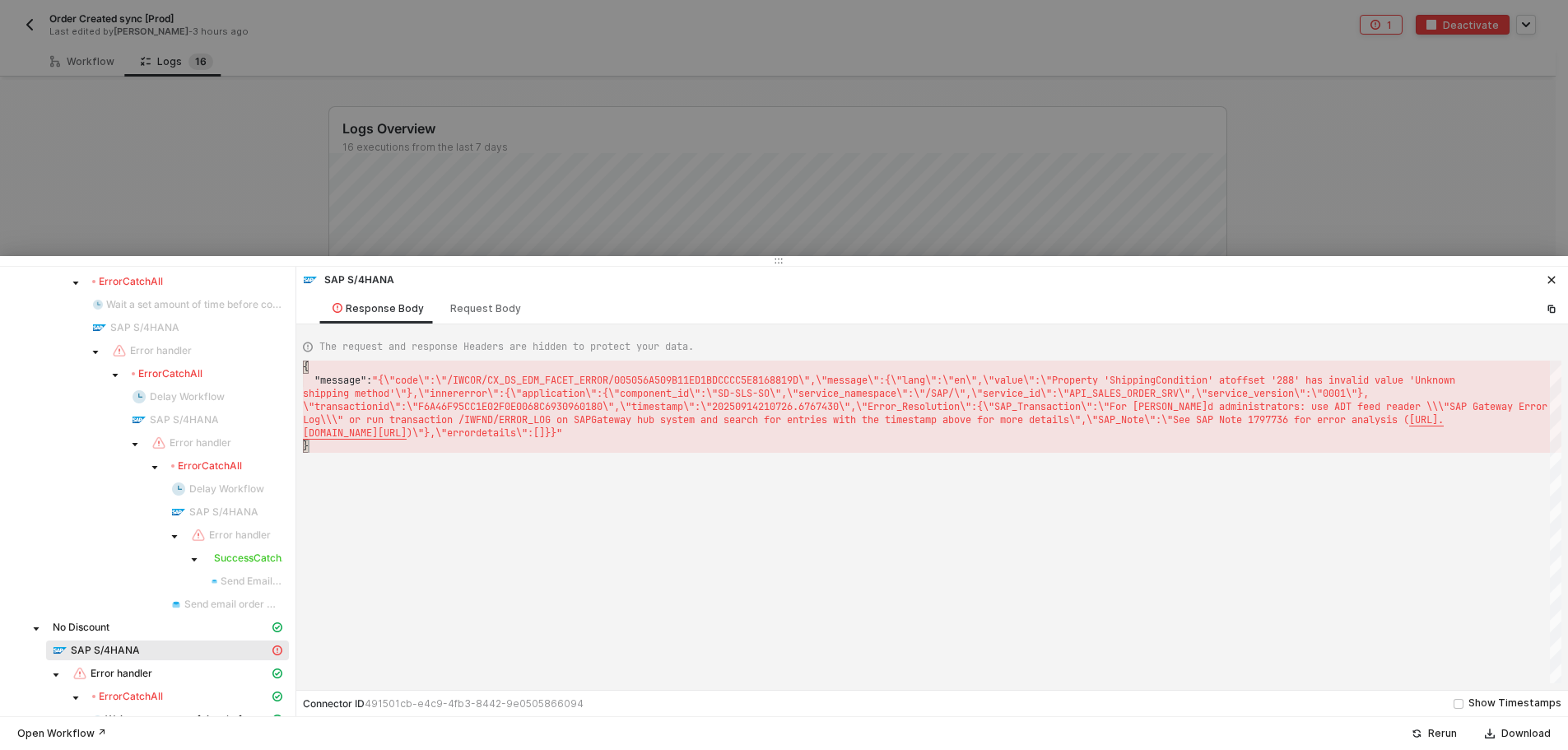
type textarea "{ "message": "{\"code\":\"/IWCOR/CX_DS_EDM_FACET_ERROR/005056A509B11ED1BDCCCC5E…"
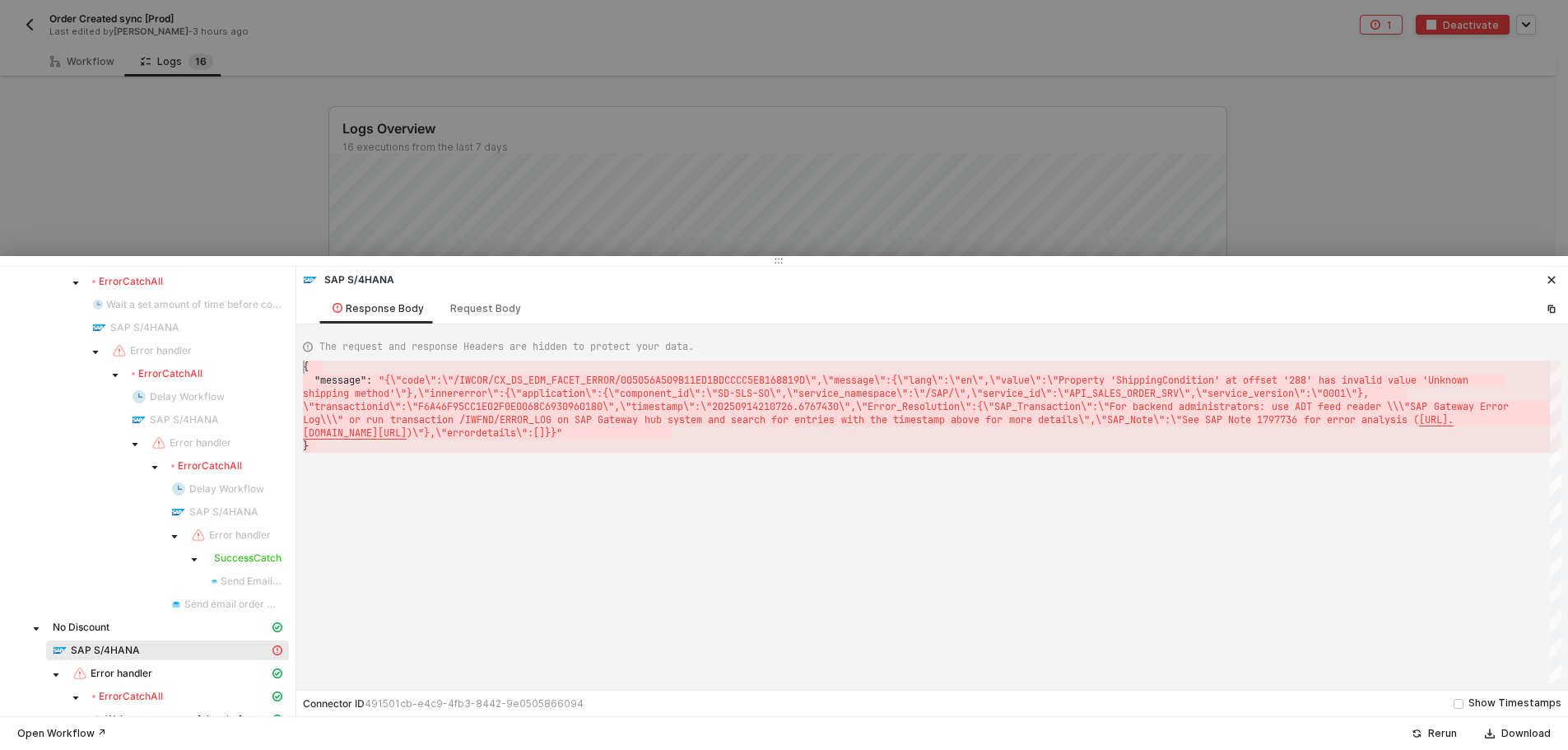
drag, startPoint x: 328, startPoint y: 444, endPoint x: 286, endPoint y: 361, distance: 93.0
click at [1007, 52] on div at bounding box center [784, 375] width 1568 height 750
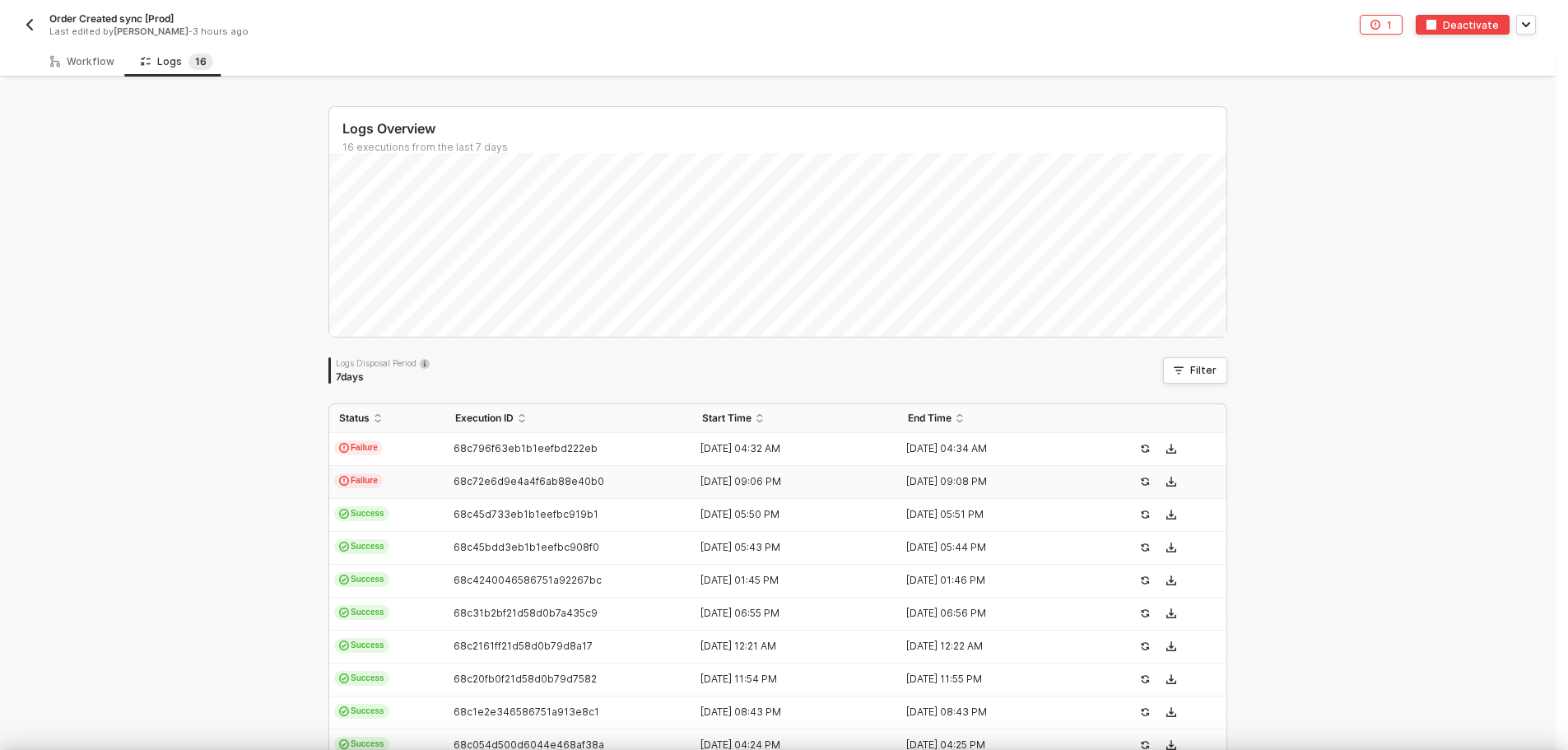
scroll to position [0, 0]
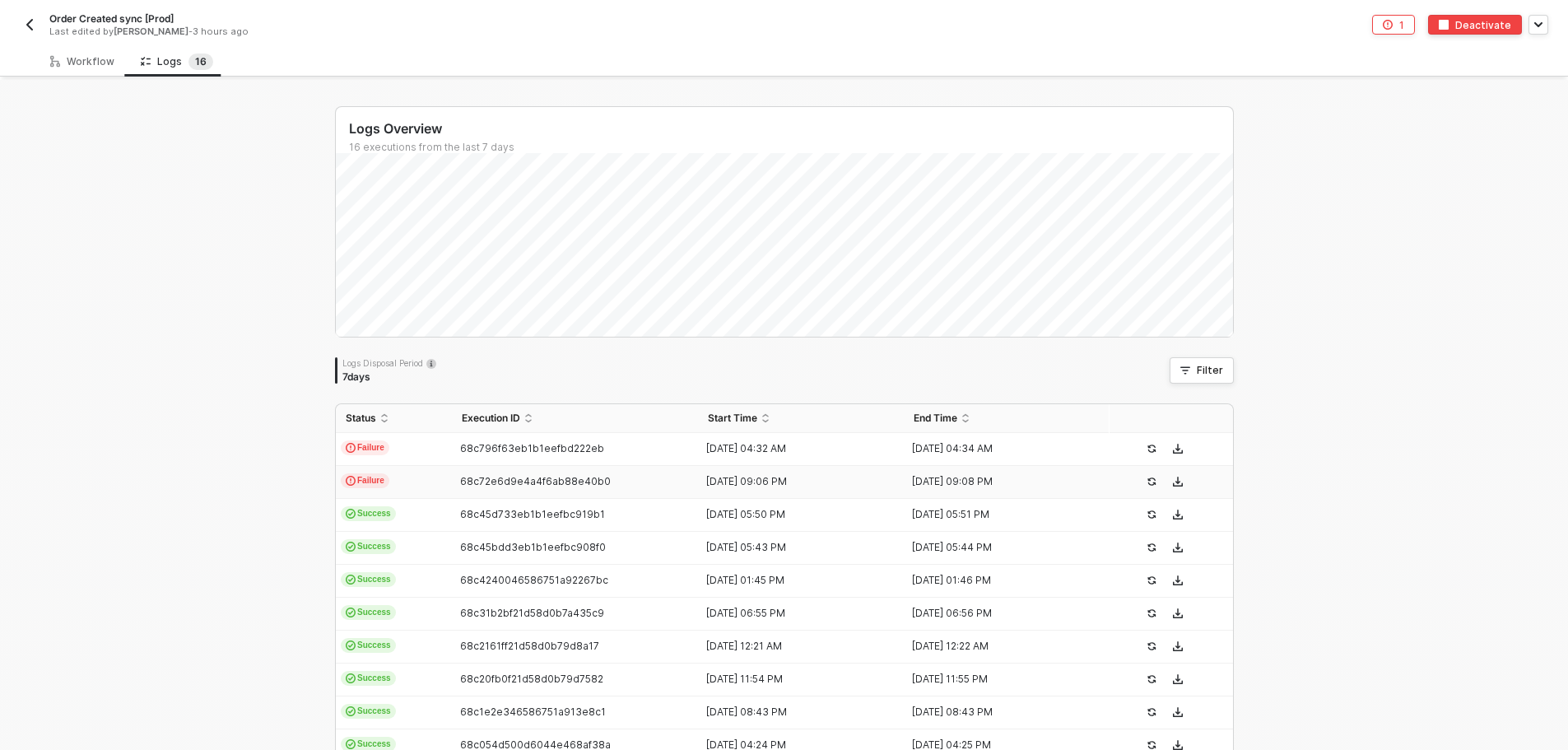
click at [36, 18] on img "button" at bounding box center [29, 24] width 13 height 13
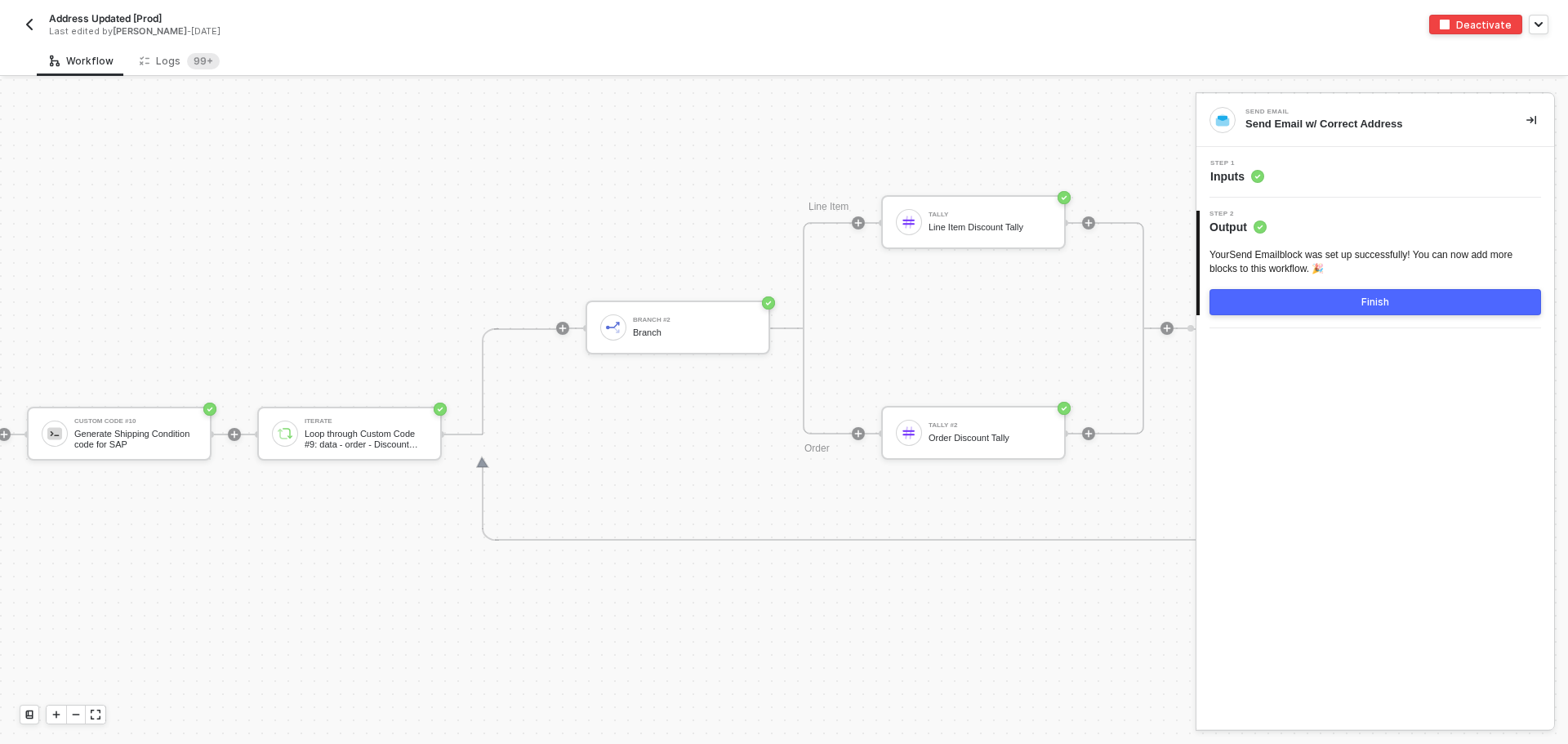
scroll to position [6669, 4349]
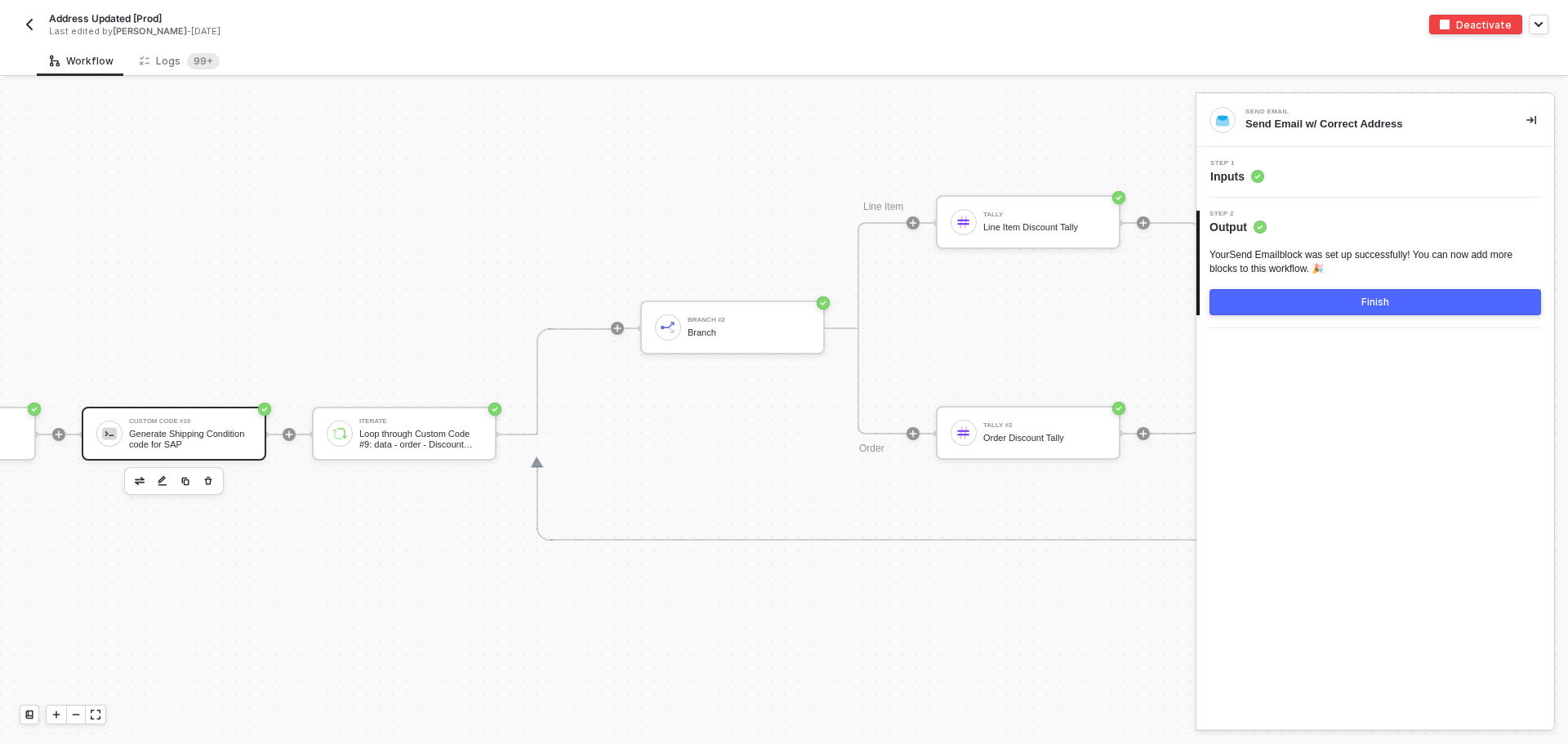
click at [183, 441] on div "Generate Shipping Condition code for SAP" at bounding box center [190, 439] width 122 height 21
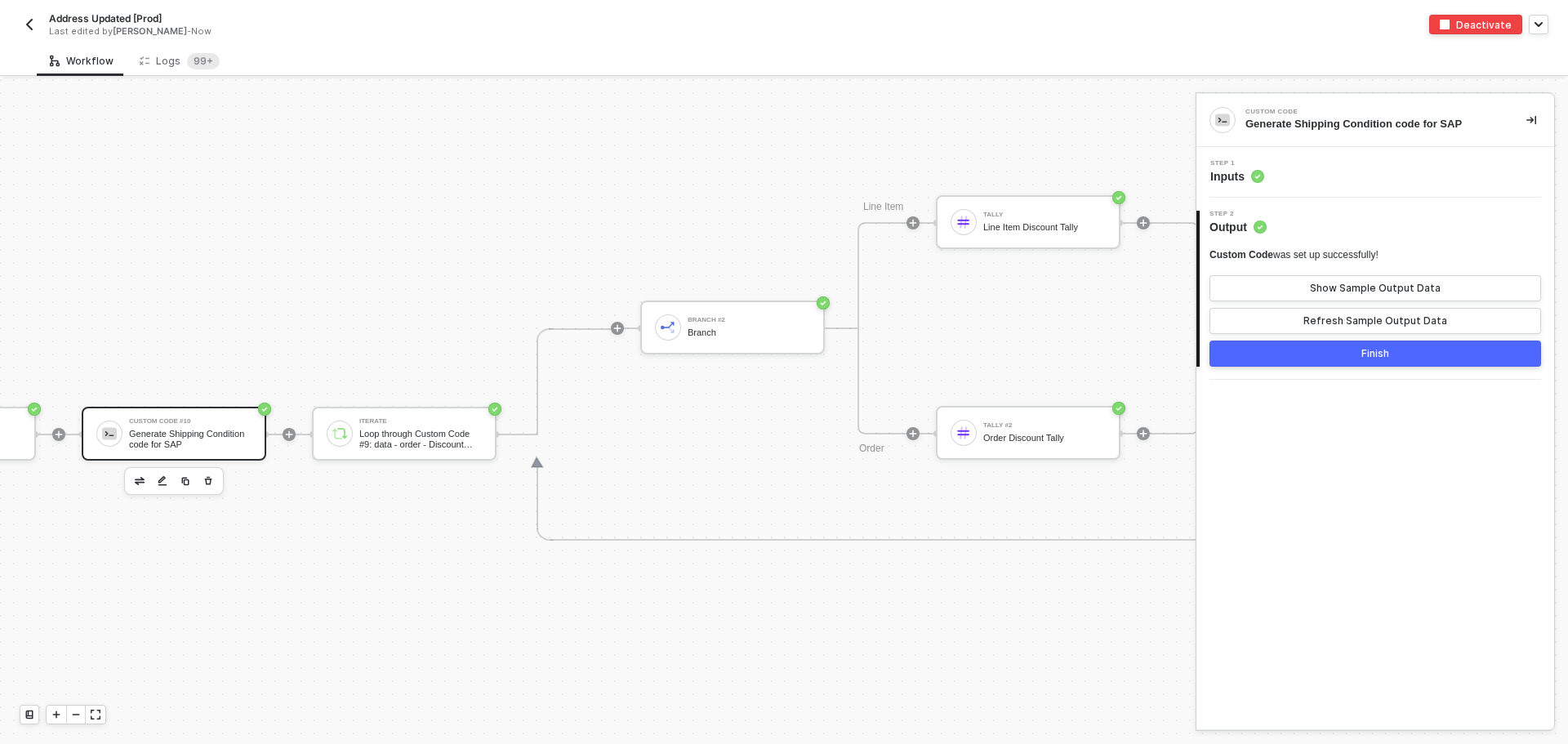
click at [1227, 217] on span "Step 2" at bounding box center [1238, 214] width 57 height 7
click at [1235, 179] on span "Inputs" at bounding box center [1237, 177] width 54 height 17
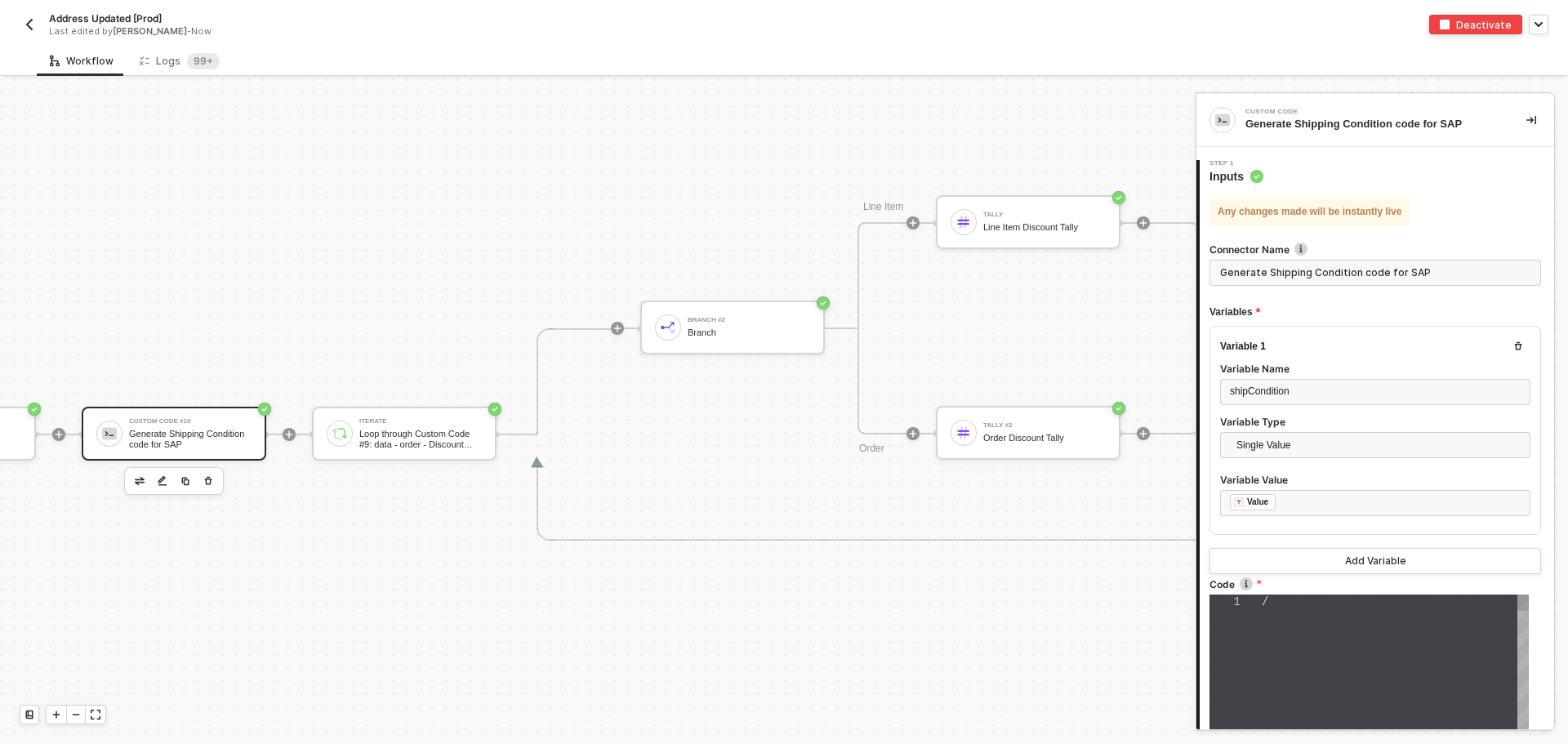
type textarea "// const shippingCodes = { // "FedEx 2Day": "F2", // "FedEx Express Saver": "F3…"
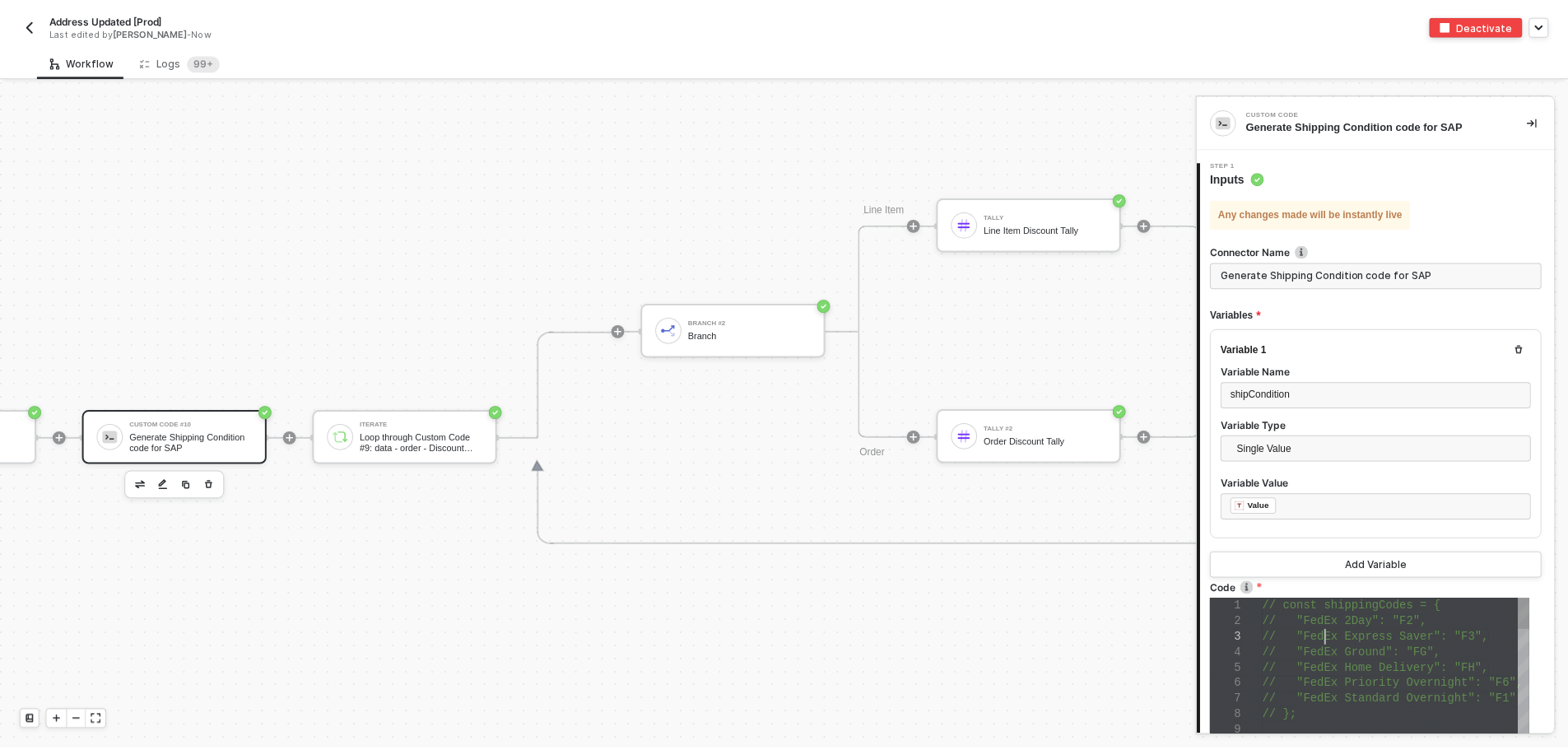
scroll to position [0, 0]
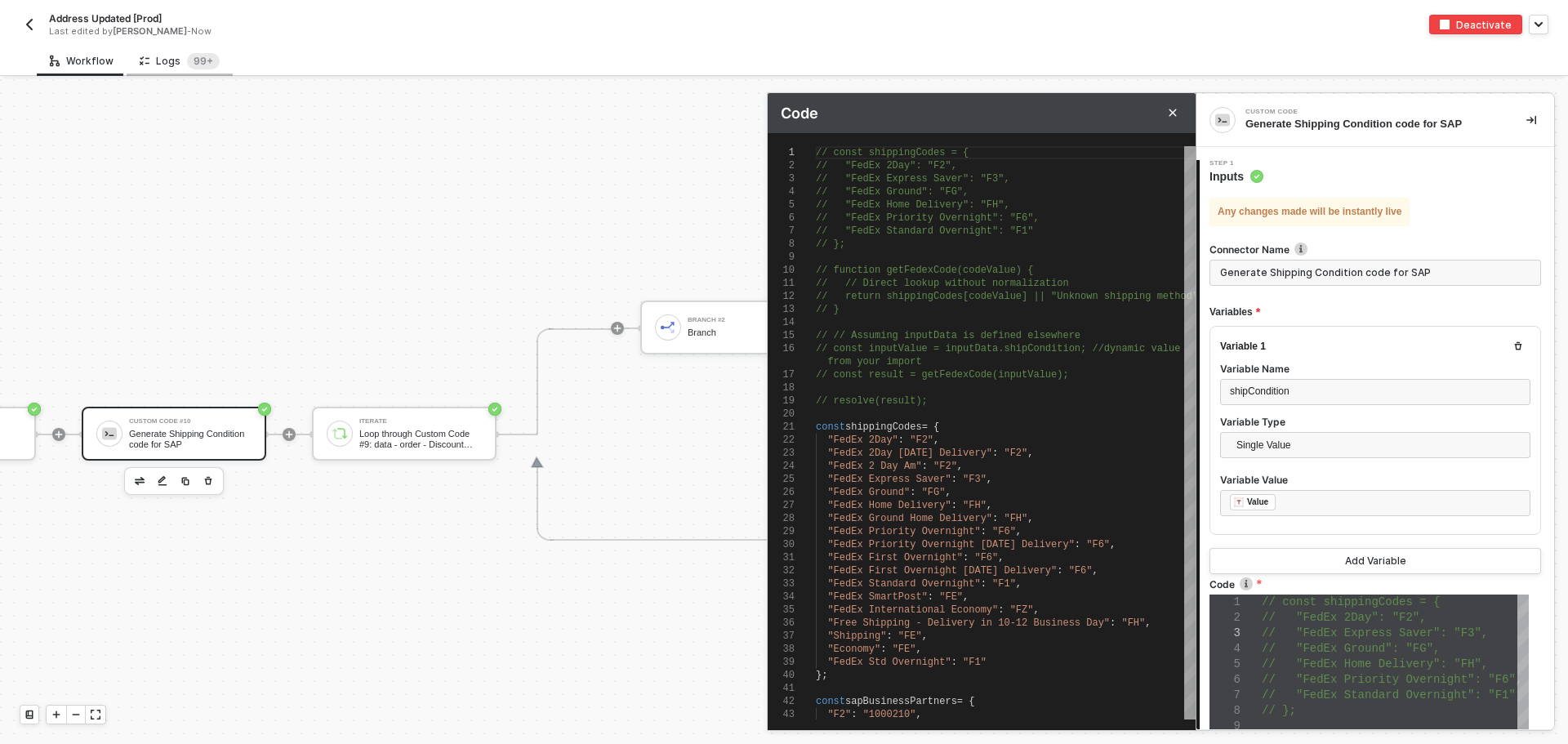
click at [174, 61] on div "Logs 99+" at bounding box center [179, 61] width 80 height 17
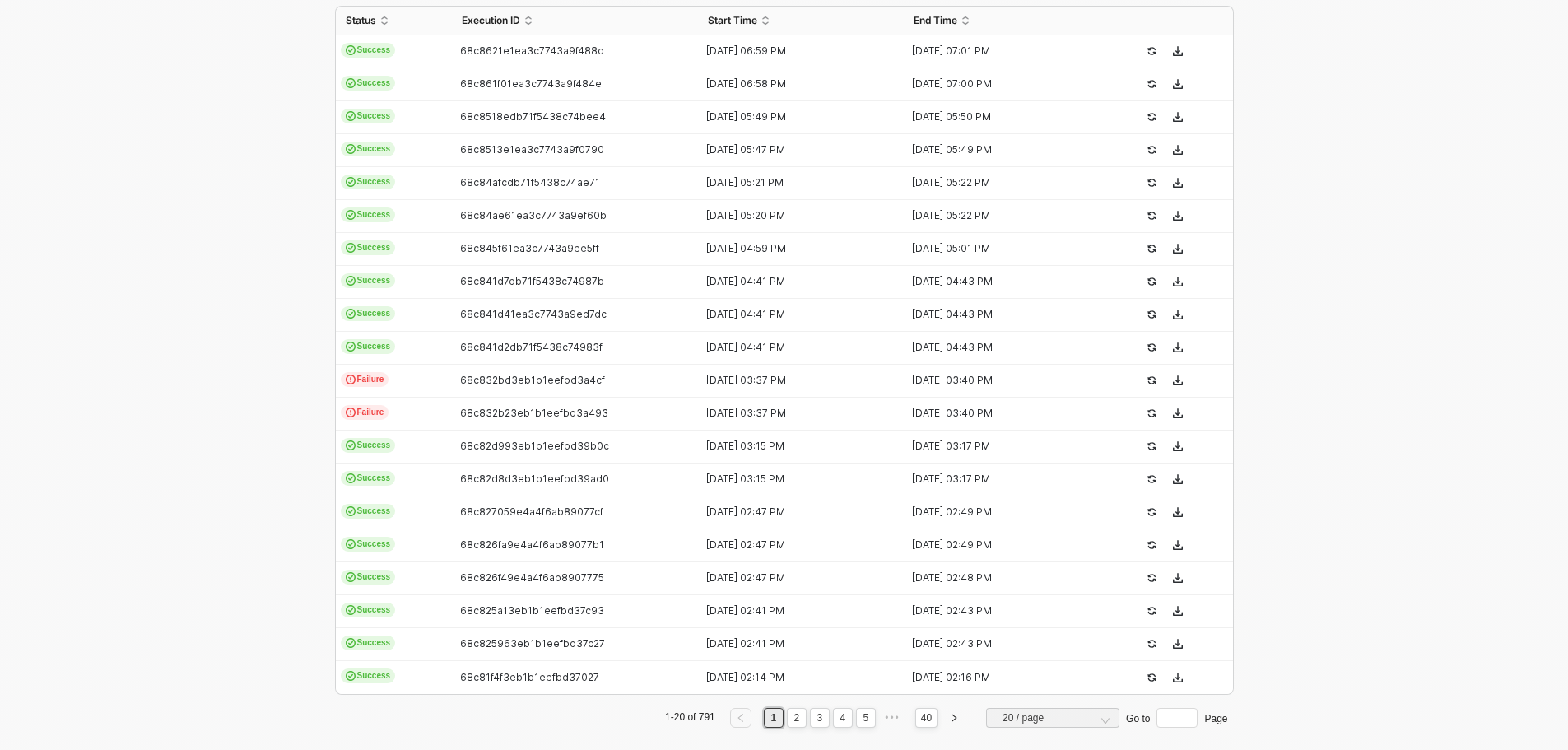
scroll to position [415, 0]
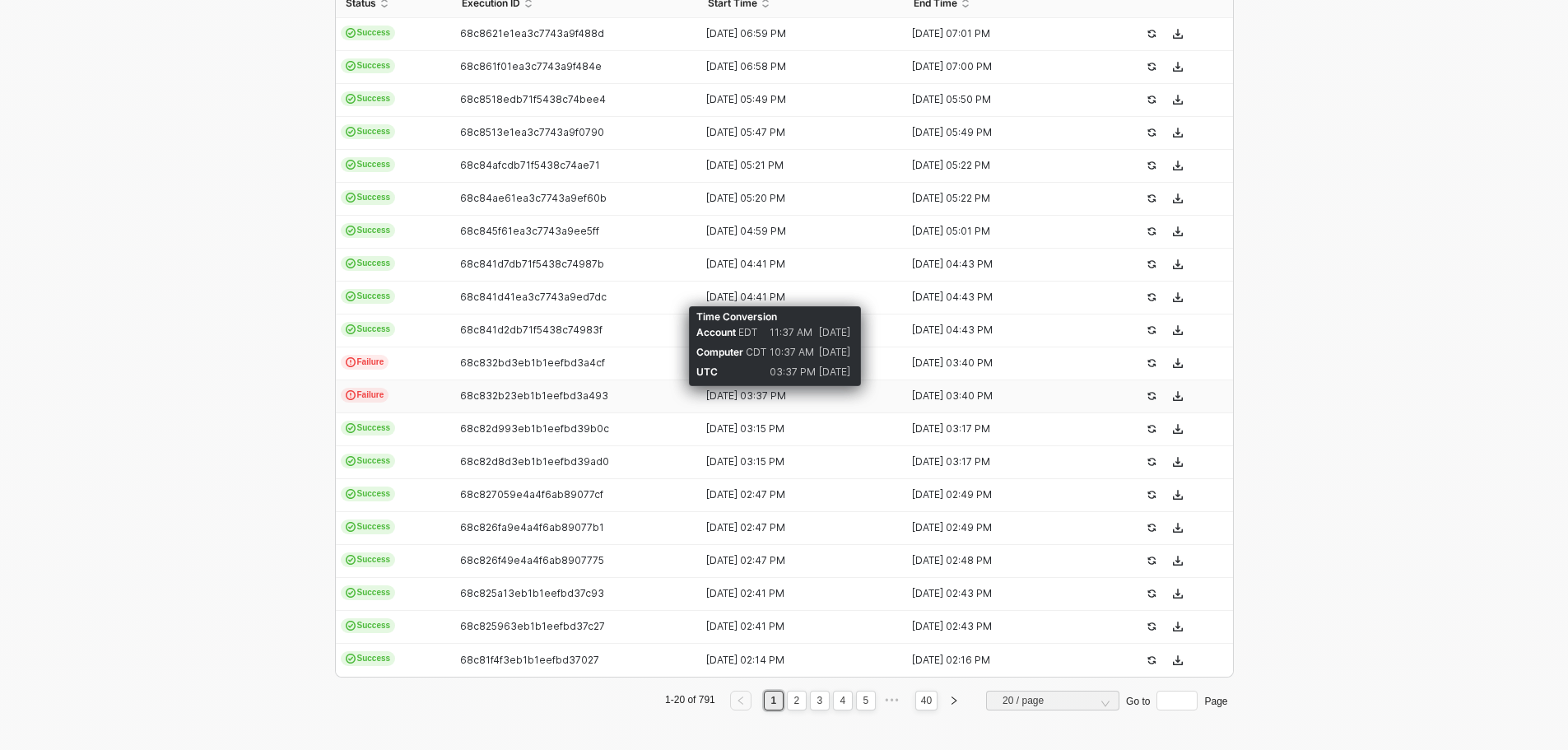
click at [739, 399] on div "15 Sep 2025 03:37 PM" at bounding box center [794, 396] width 193 height 13
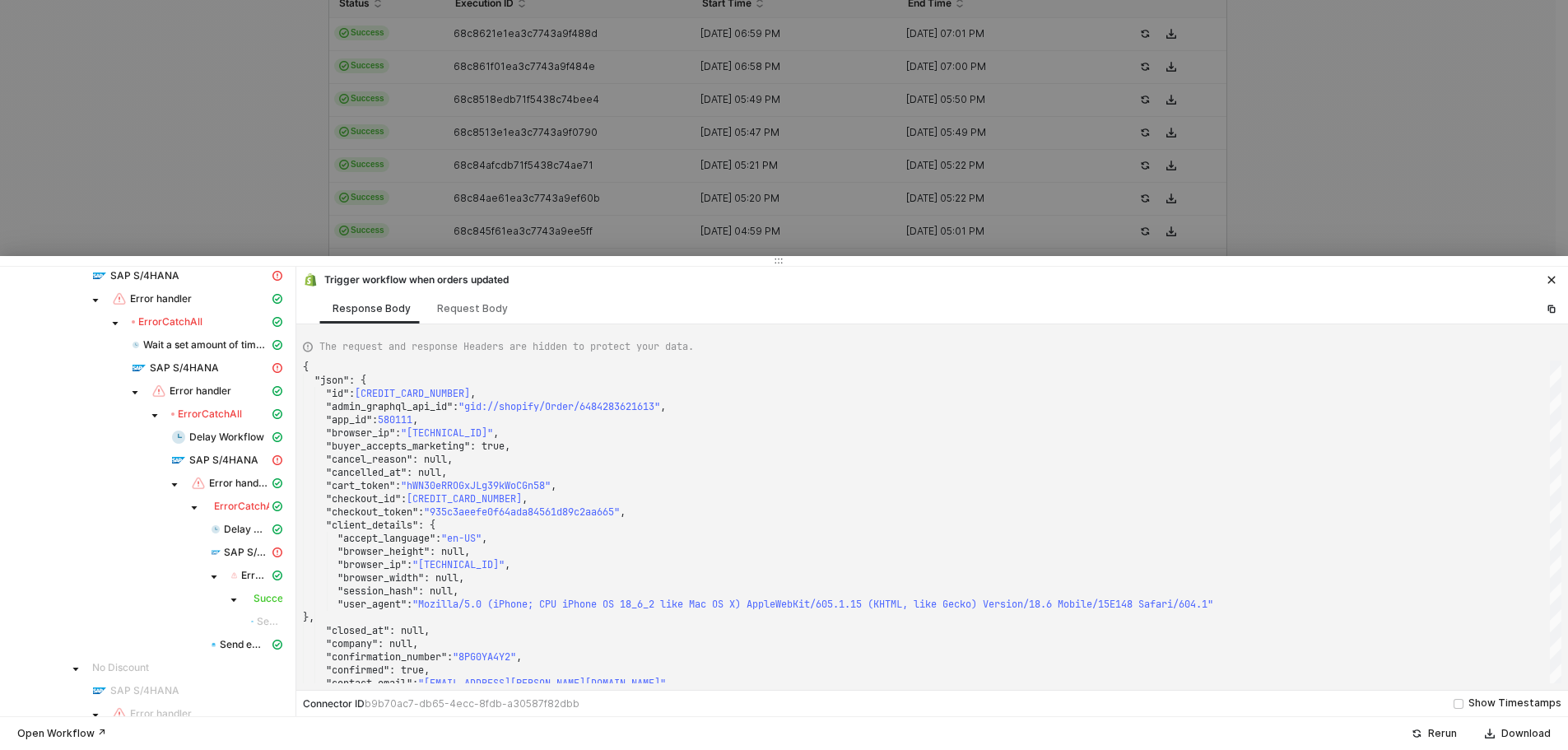
scroll to position [989, 0]
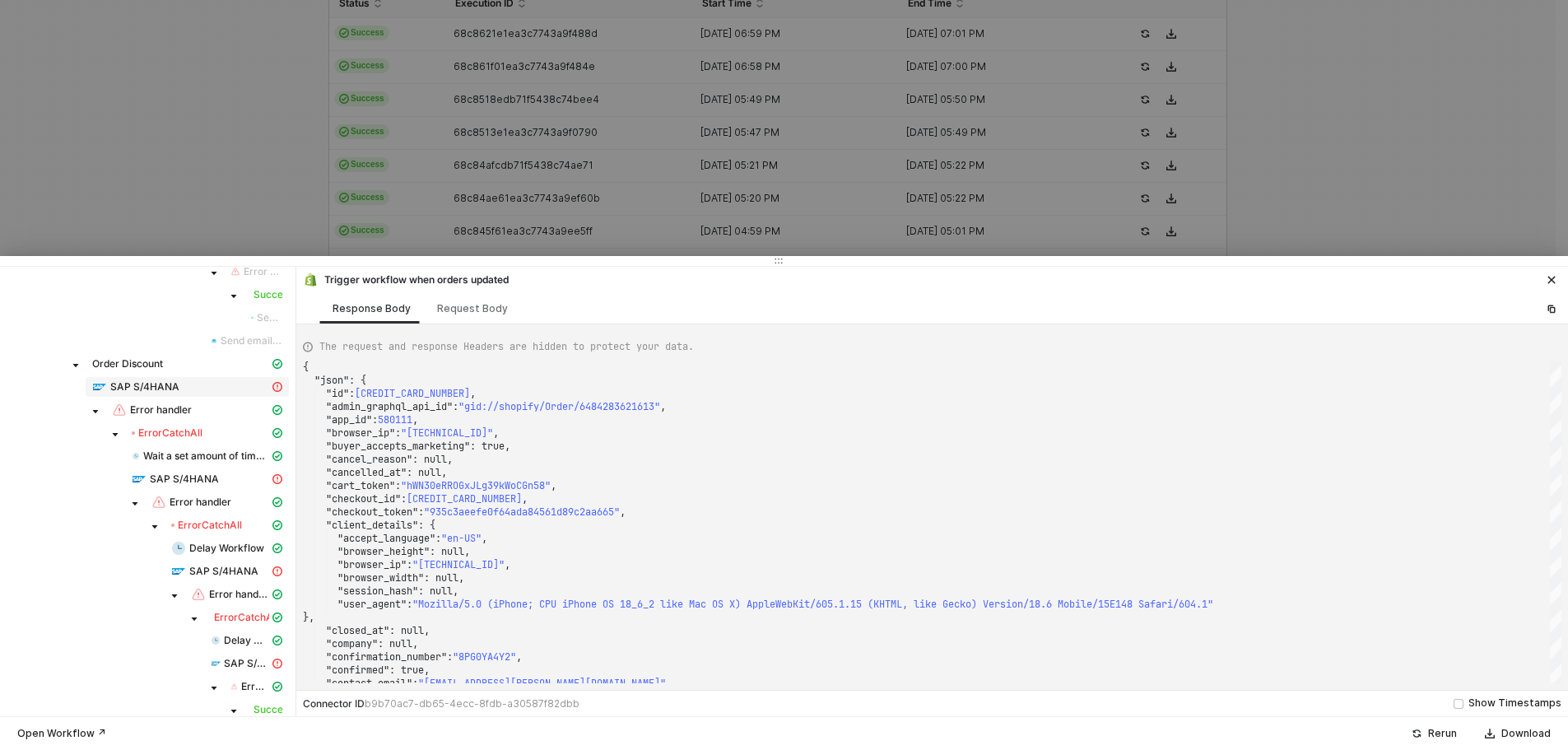
click at [165, 381] on span "SAP S/4HANA" at bounding box center [145, 387] width 70 height 13
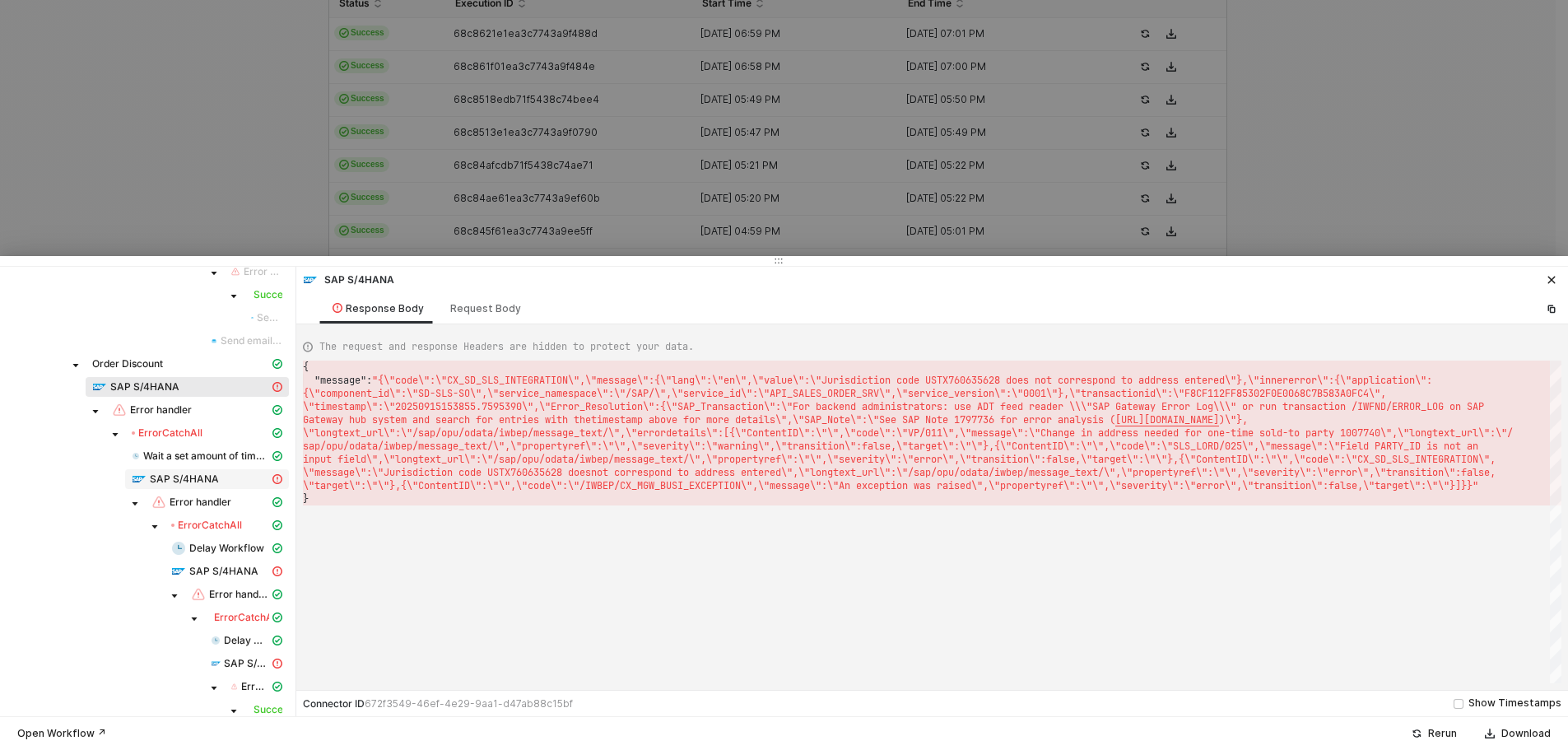
click at [185, 479] on span "SAP S/4HANA" at bounding box center [185, 478] width 70 height 13
click at [224, 576] on span "SAP S/4HANA" at bounding box center [224, 571] width 70 height 13
click at [220, 665] on div "SAP S/4HANA" at bounding box center [240, 663] width 59 height 15
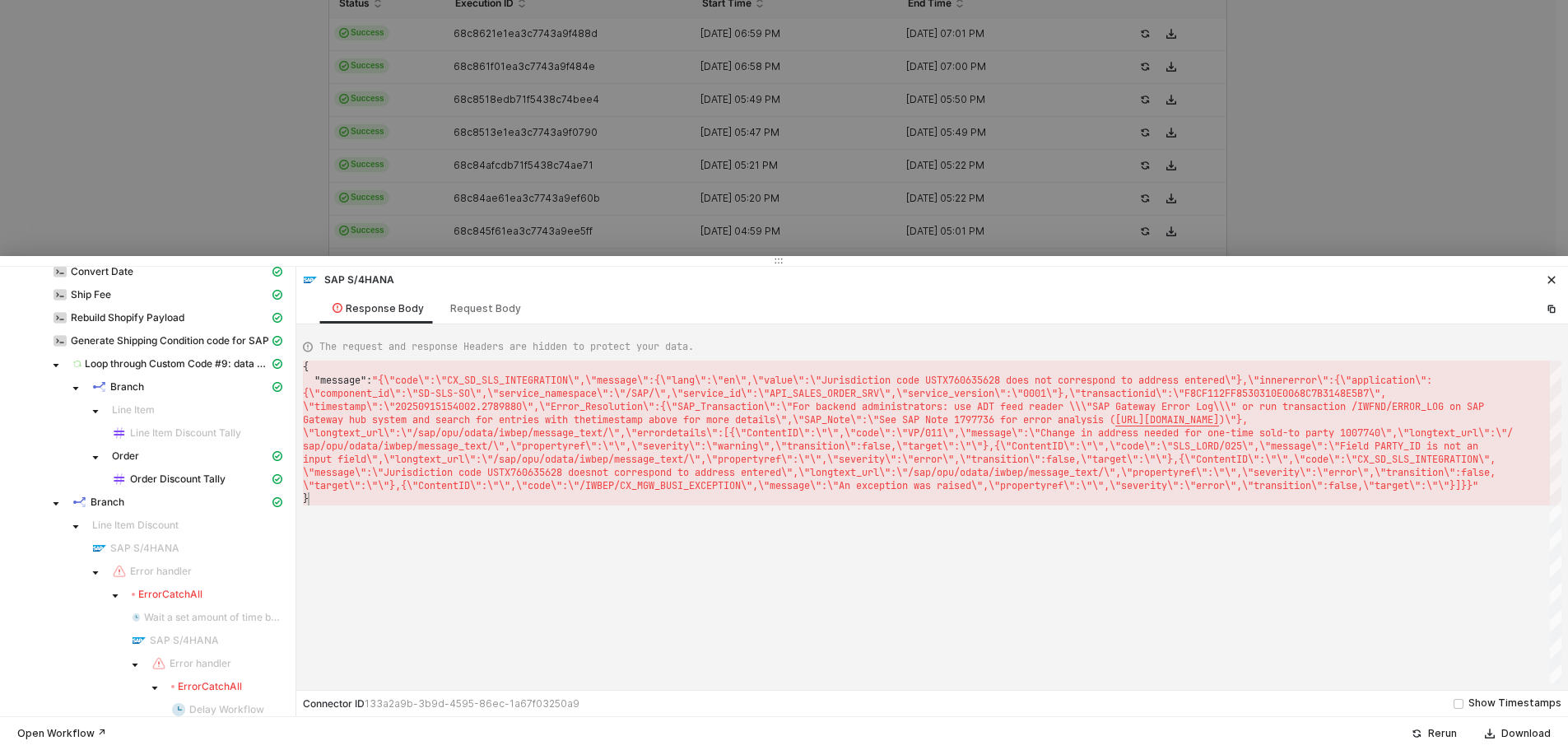
scroll to position [0, 5]
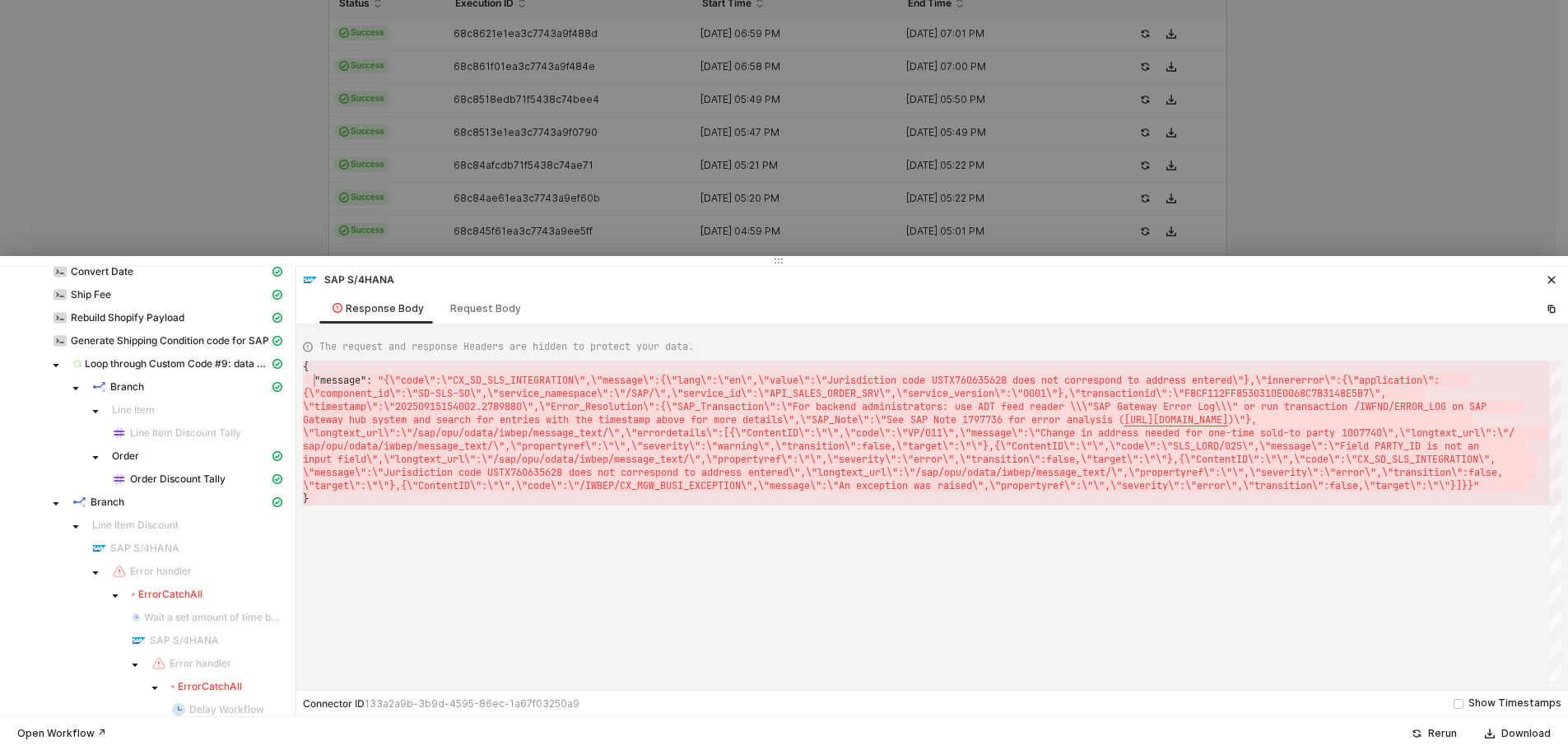
type textarea "{ "message": "{\"code\":\"CX_SD_SLS_INTEGRATION\",\"message\":{\"lang\":\"en\",…"
drag, startPoint x: 335, startPoint y: 498, endPoint x: 301, endPoint y: 366, distance: 136.3
